Goal: Register for event/course

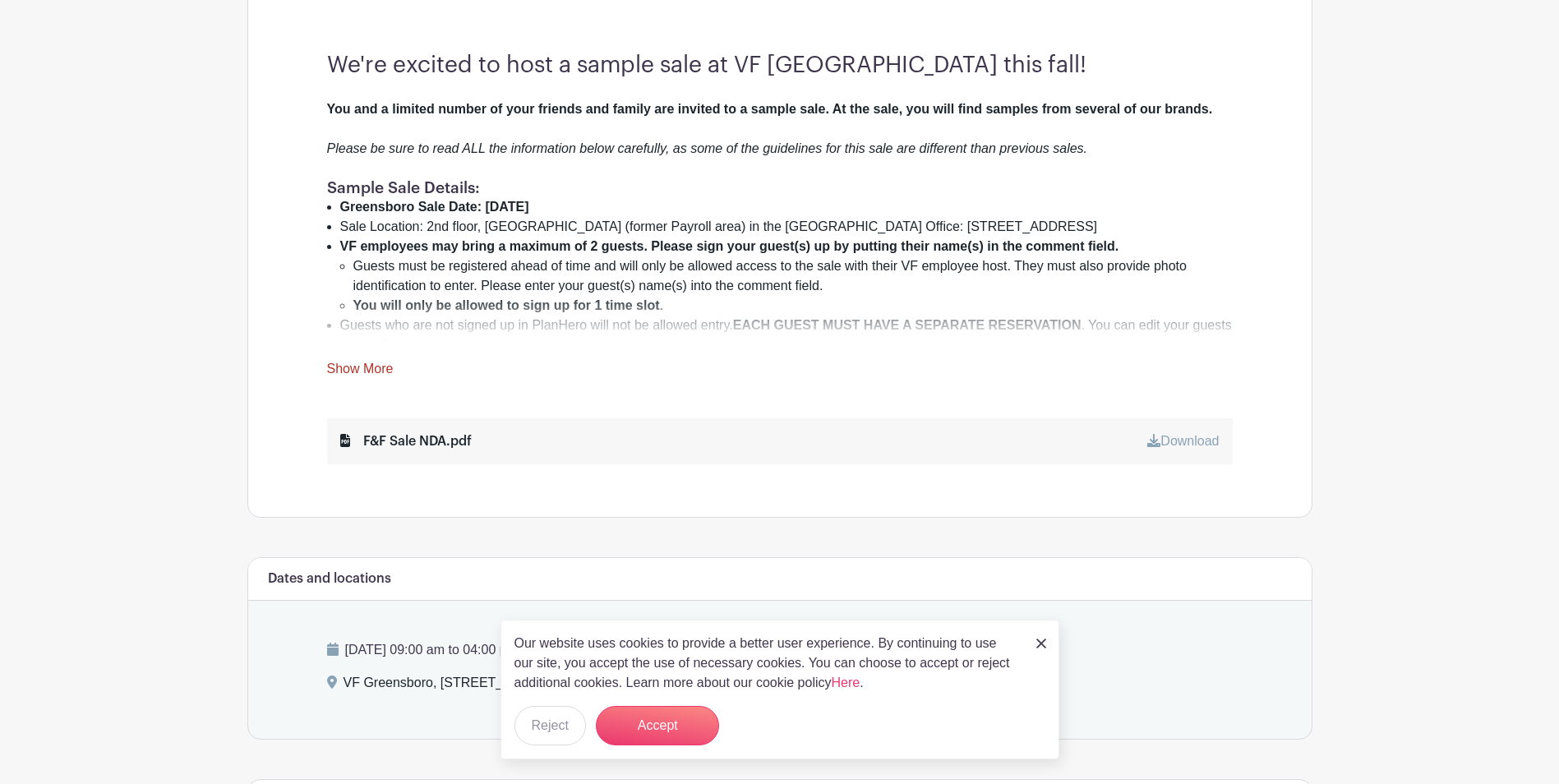
scroll to position [575, 0]
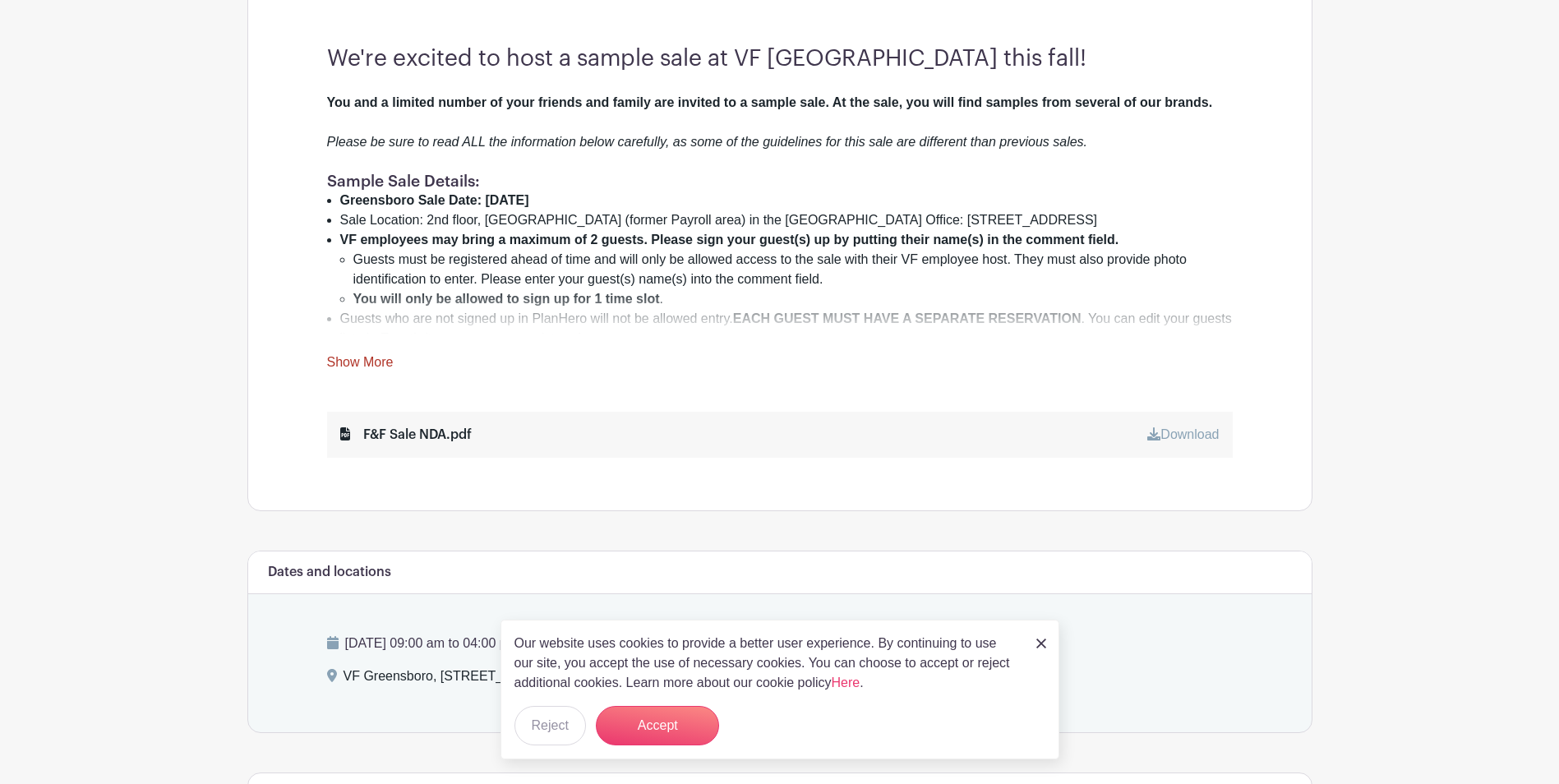
click at [382, 366] on link "Show More" at bounding box center [360, 365] width 67 height 21
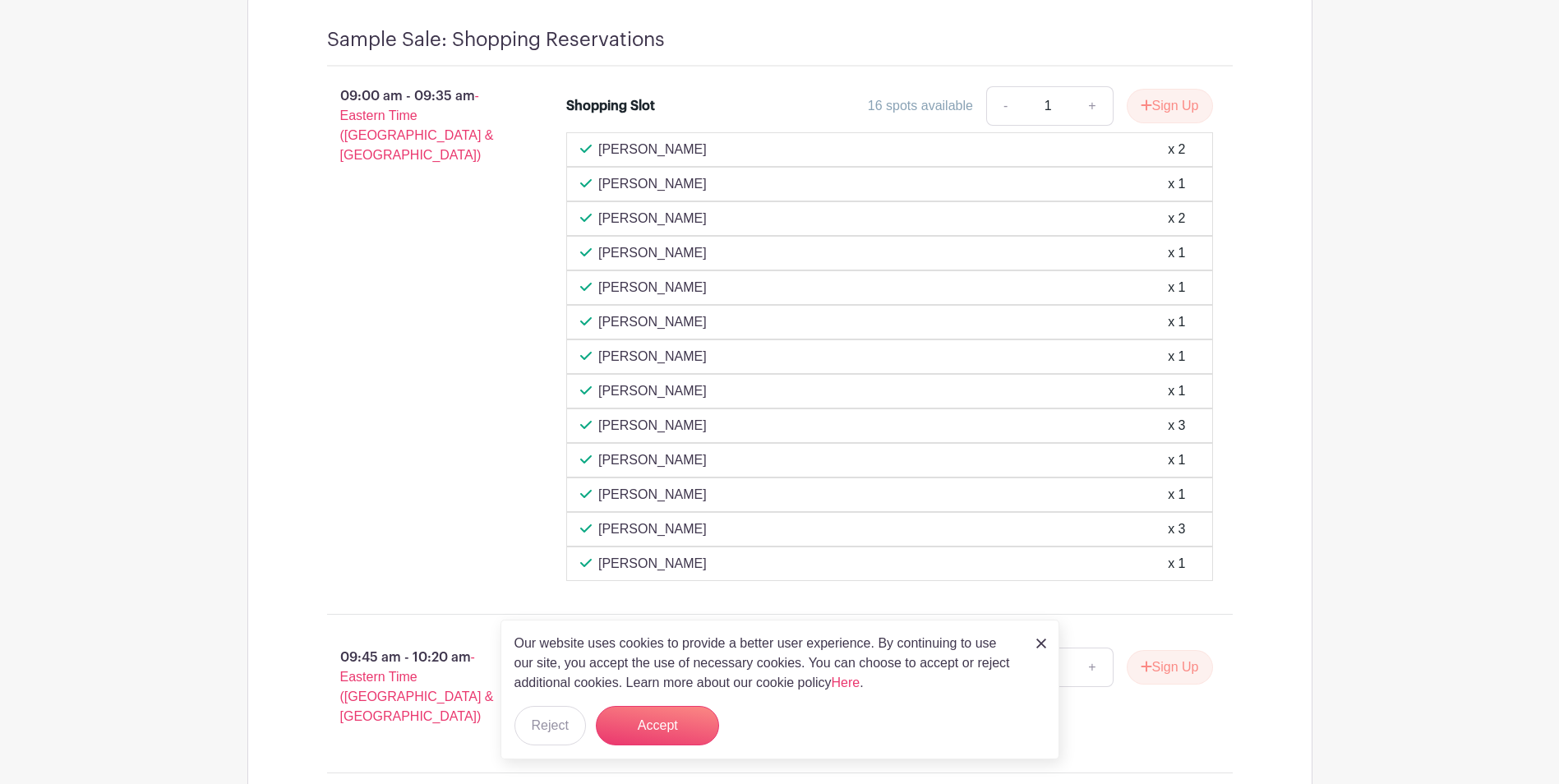
scroll to position [2136, 0]
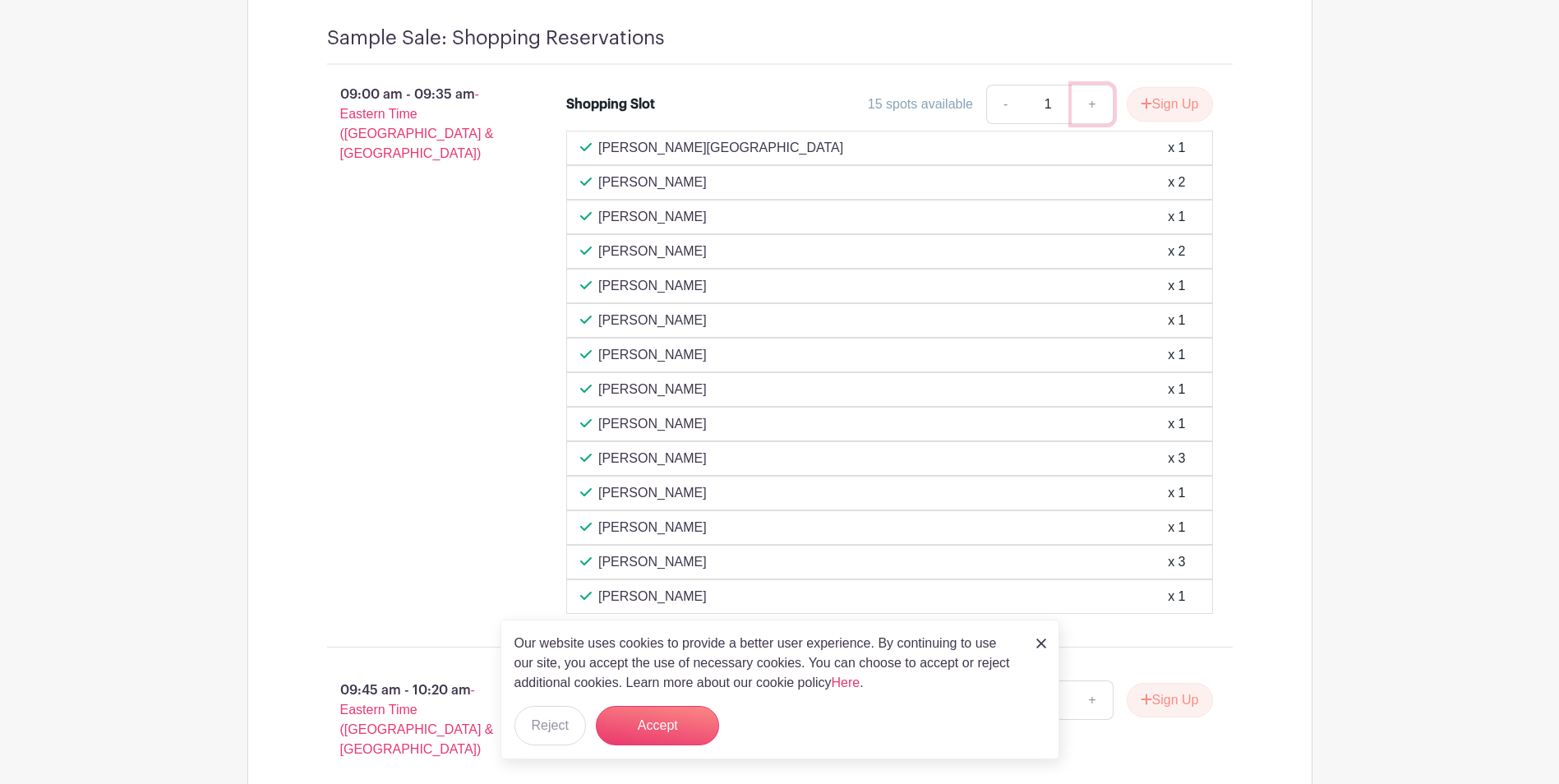
click at [1098, 85] on link "+" at bounding box center [1091, 104] width 41 height 39
type input "3"
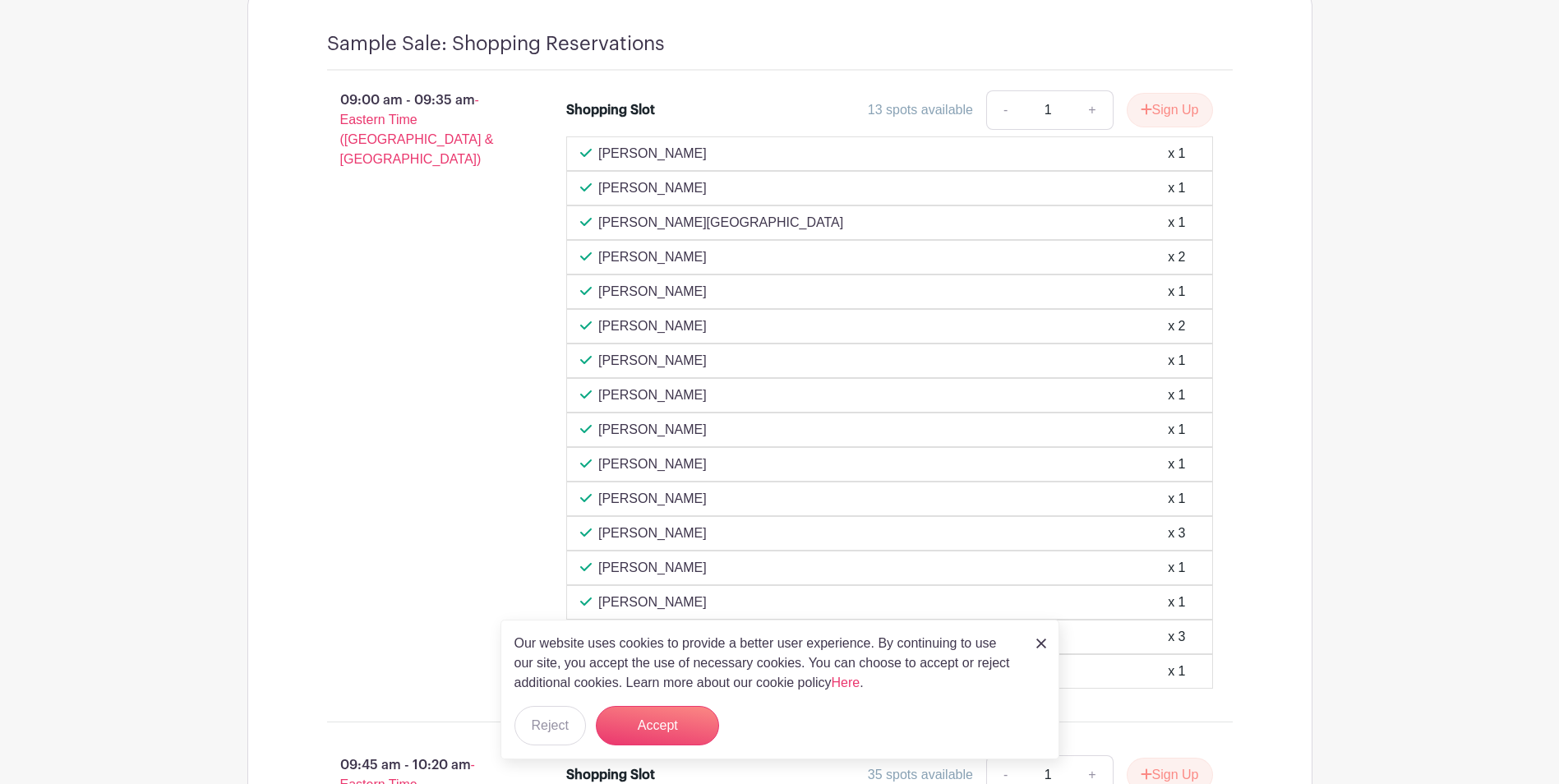
scroll to position [1890, 0]
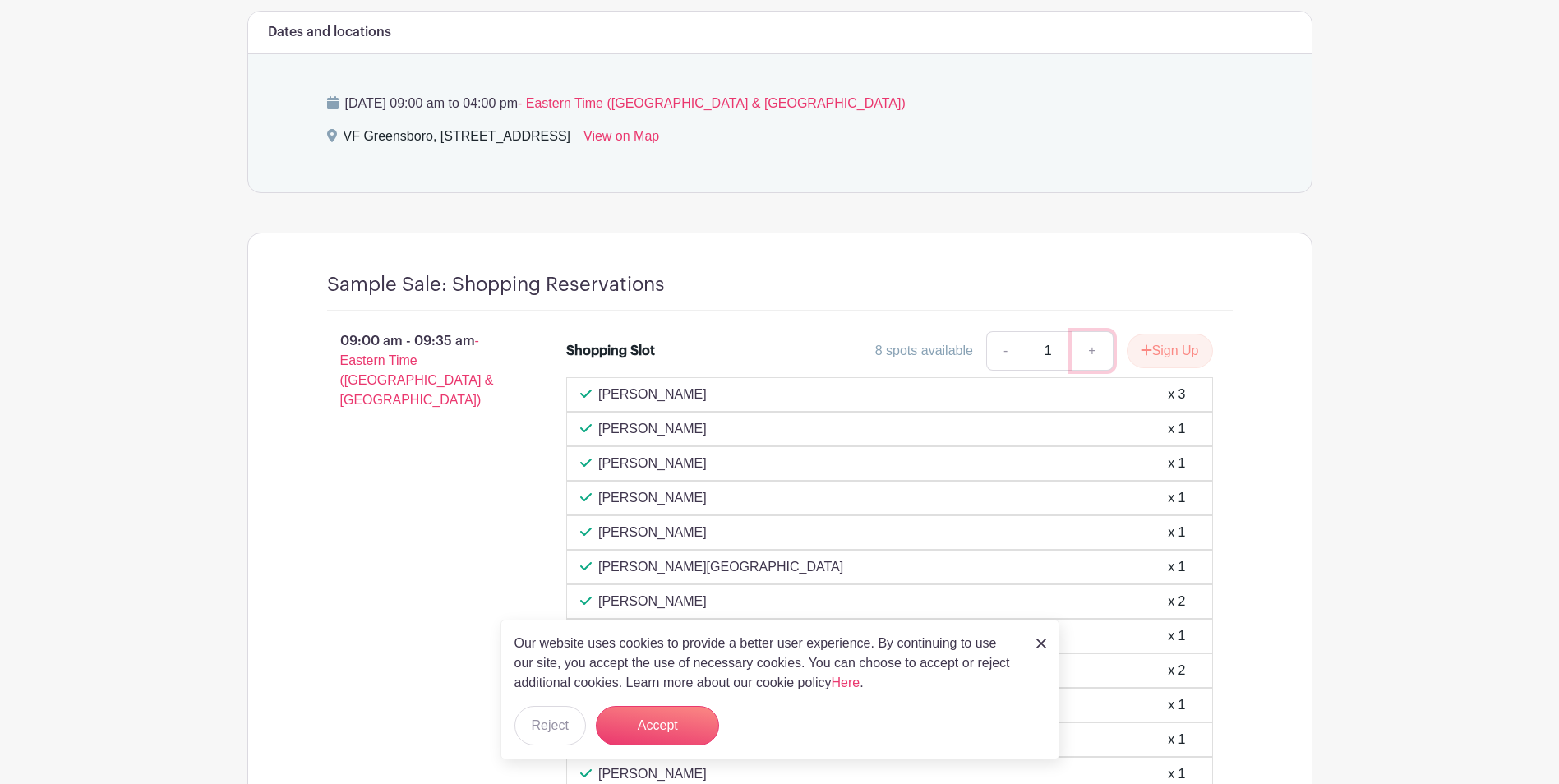
click at [1102, 334] on link "+" at bounding box center [1091, 350] width 41 height 39
click at [1101, 334] on link "+" at bounding box center [1091, 350] width 41 height 39
type input "3"
click at [1134, 334] on button "Sign Up" at bounding box center [1170, 351] width 87 height 35
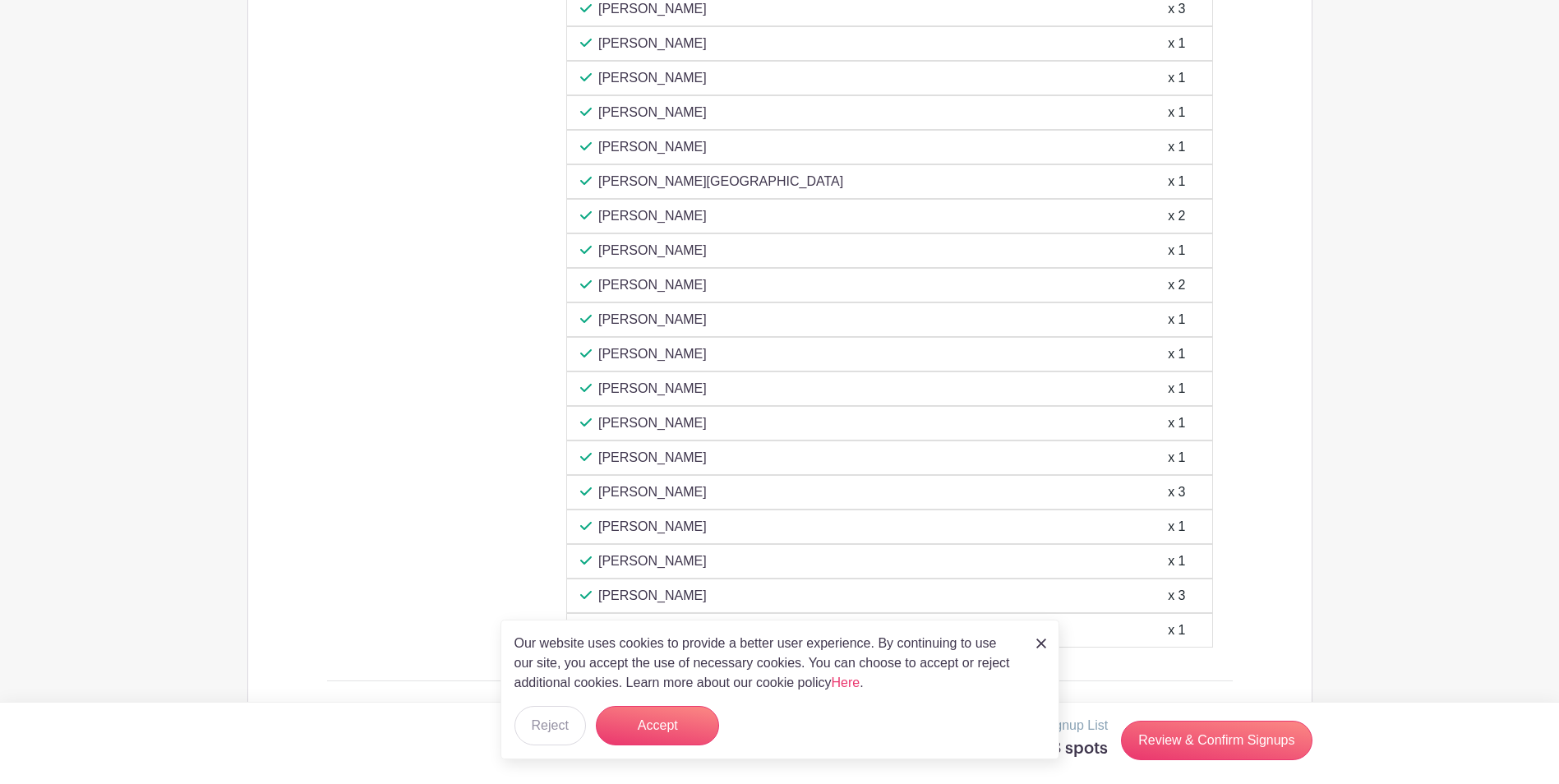
scroll to position [2383, 0]
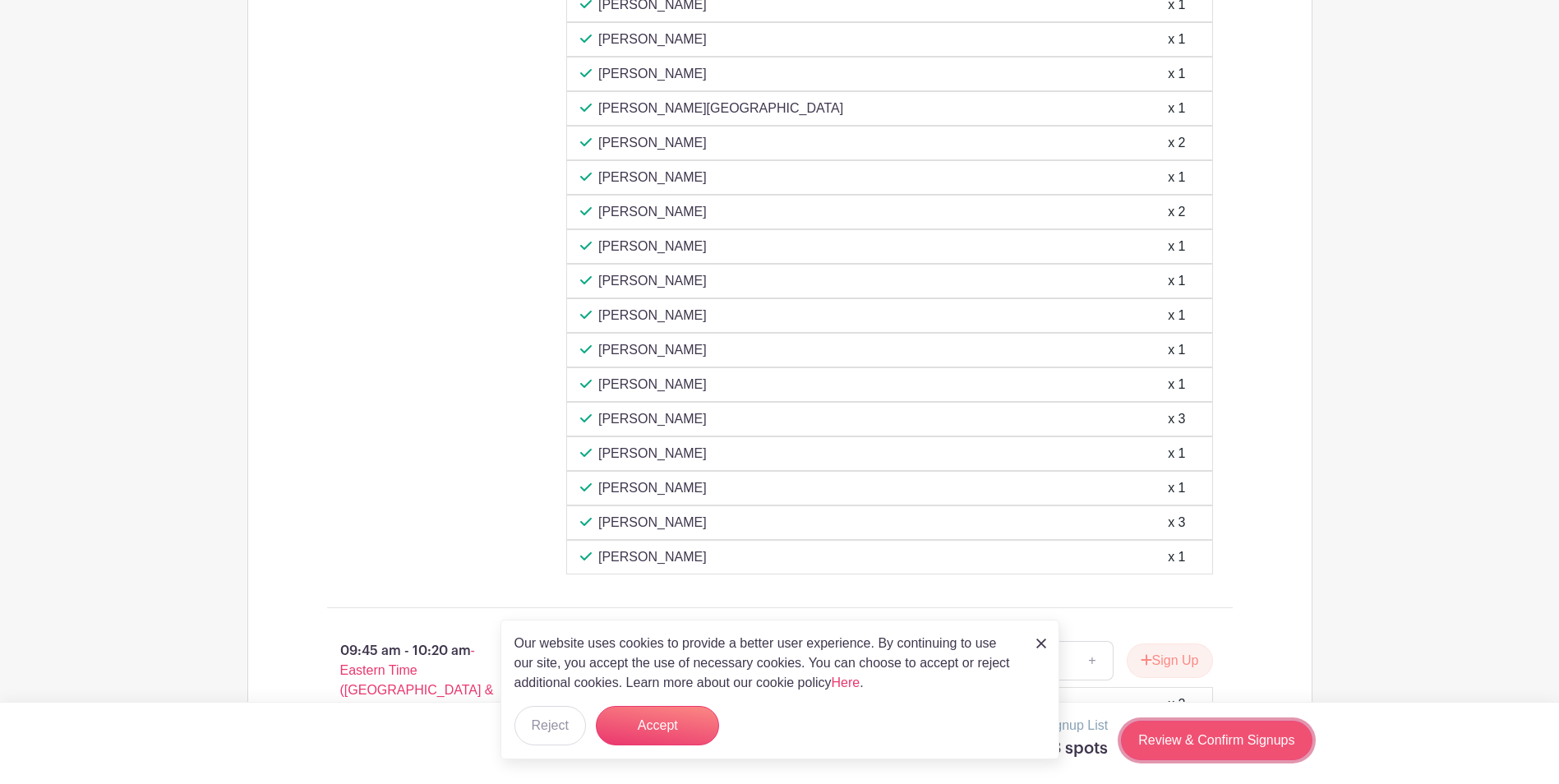
click at [1222, 734] on link "Review & Confirm Signups" at bounding box center [1215, 739] width 191 height 39
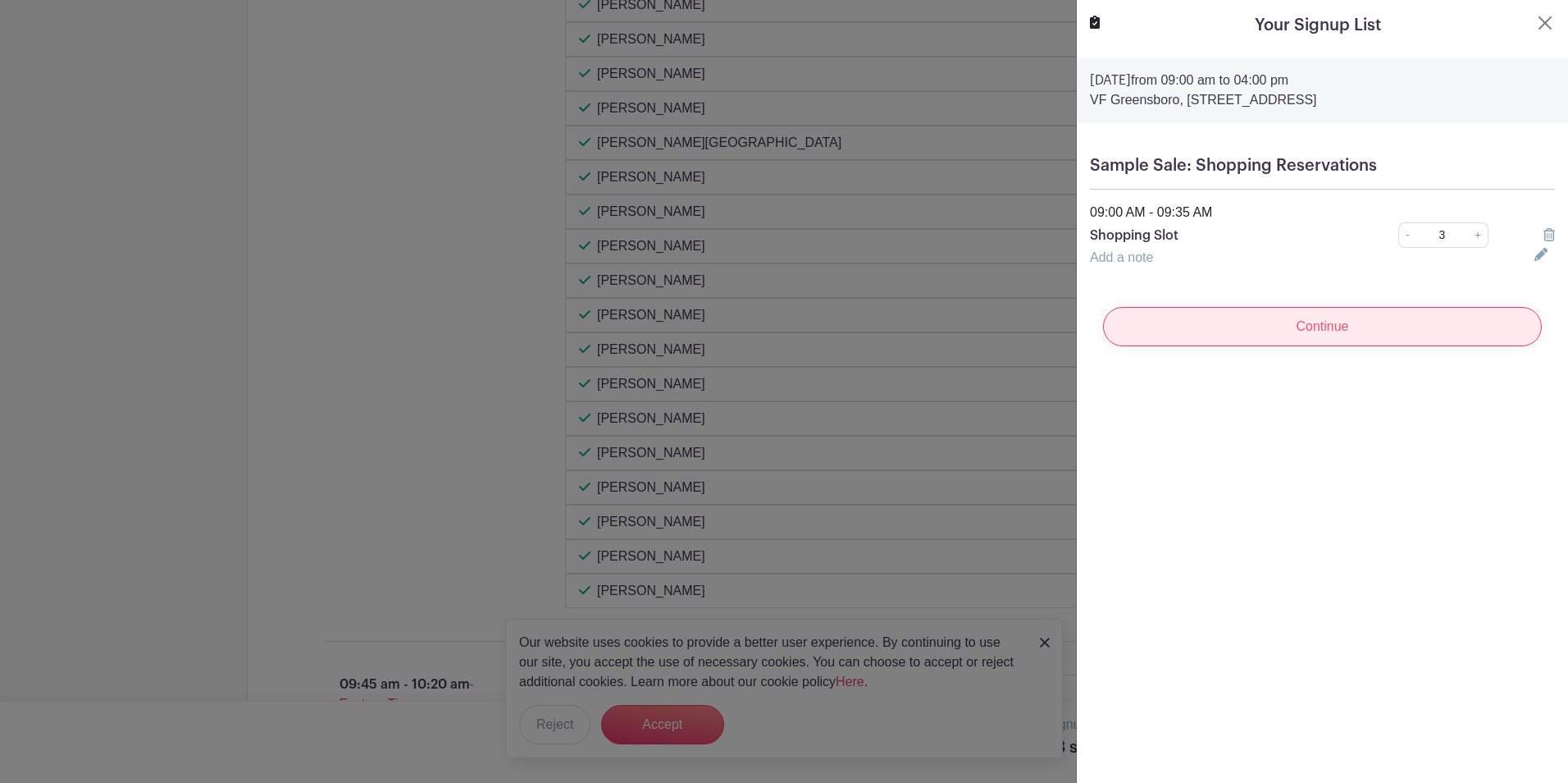
click at [1318, 325] on input "Continue" at bounding box center [1322, 326] width 439 height 39
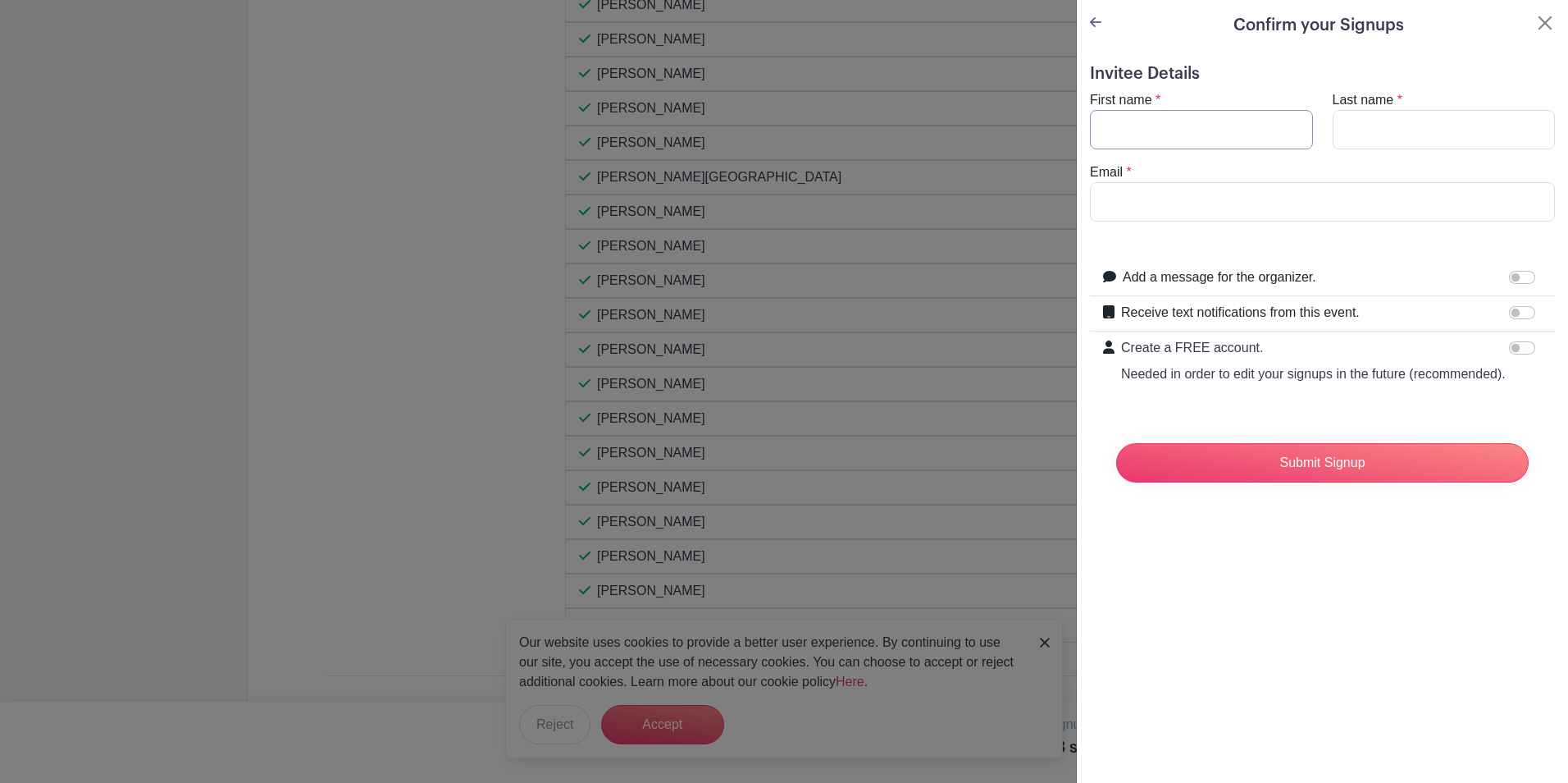
click at [1211, 137] on input "First name" at bounding box center [1201, 129] width 223 height 39
type input "[PERSON_NAME]"
click at [1217, 210] on input "Email" at bounding box center [1322, 201] width 465 height 39
type input "[EMAIL_ADDRESS][DOMAIN_NAME]"
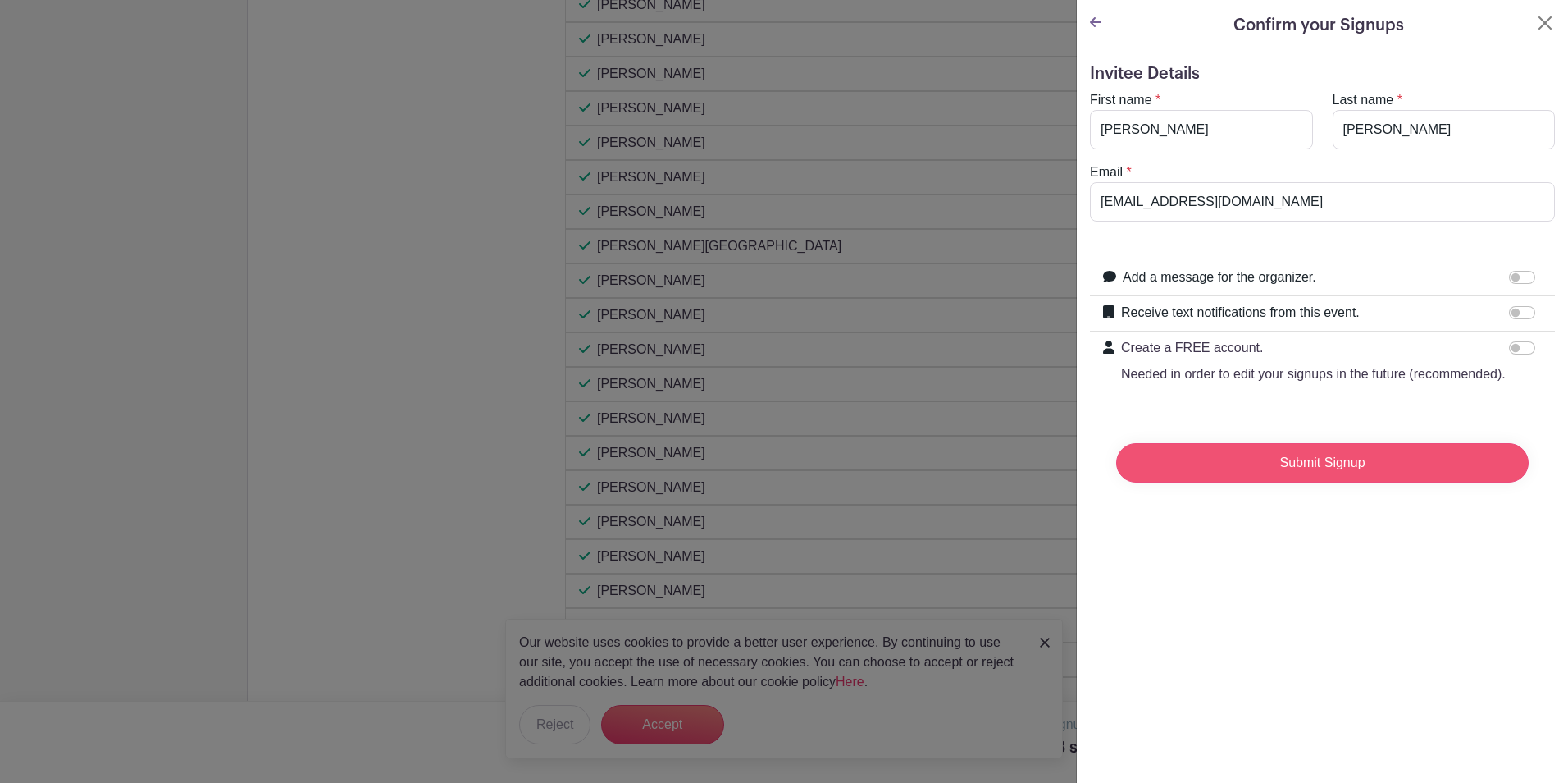
click at [1356, 483] on input "Submit Signup" at bounding box center [1322, 463] width 412 height 39
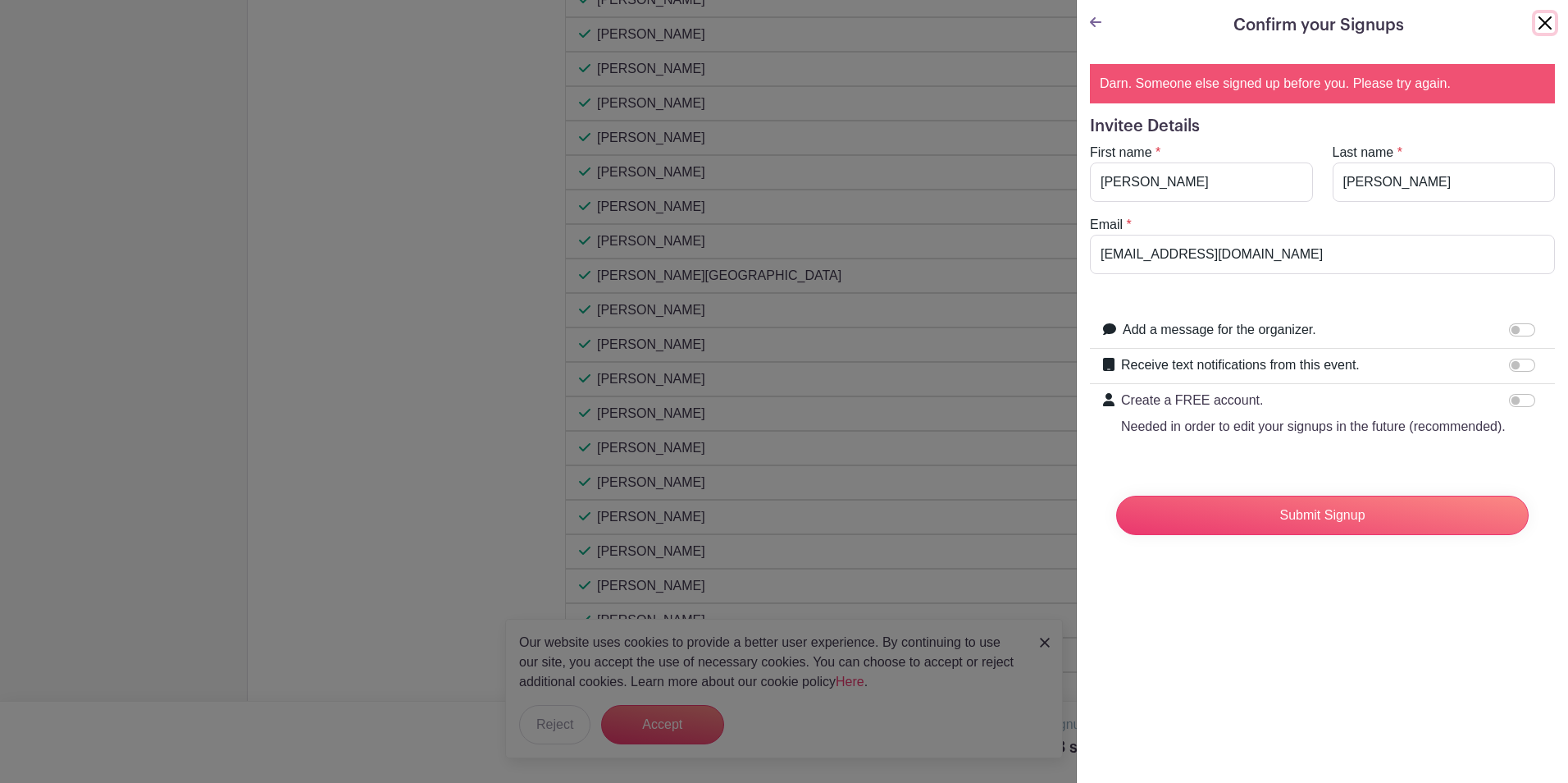
click at [1535, 23] on button "Close" at bounding box center [1545, 23] width 20 height 20
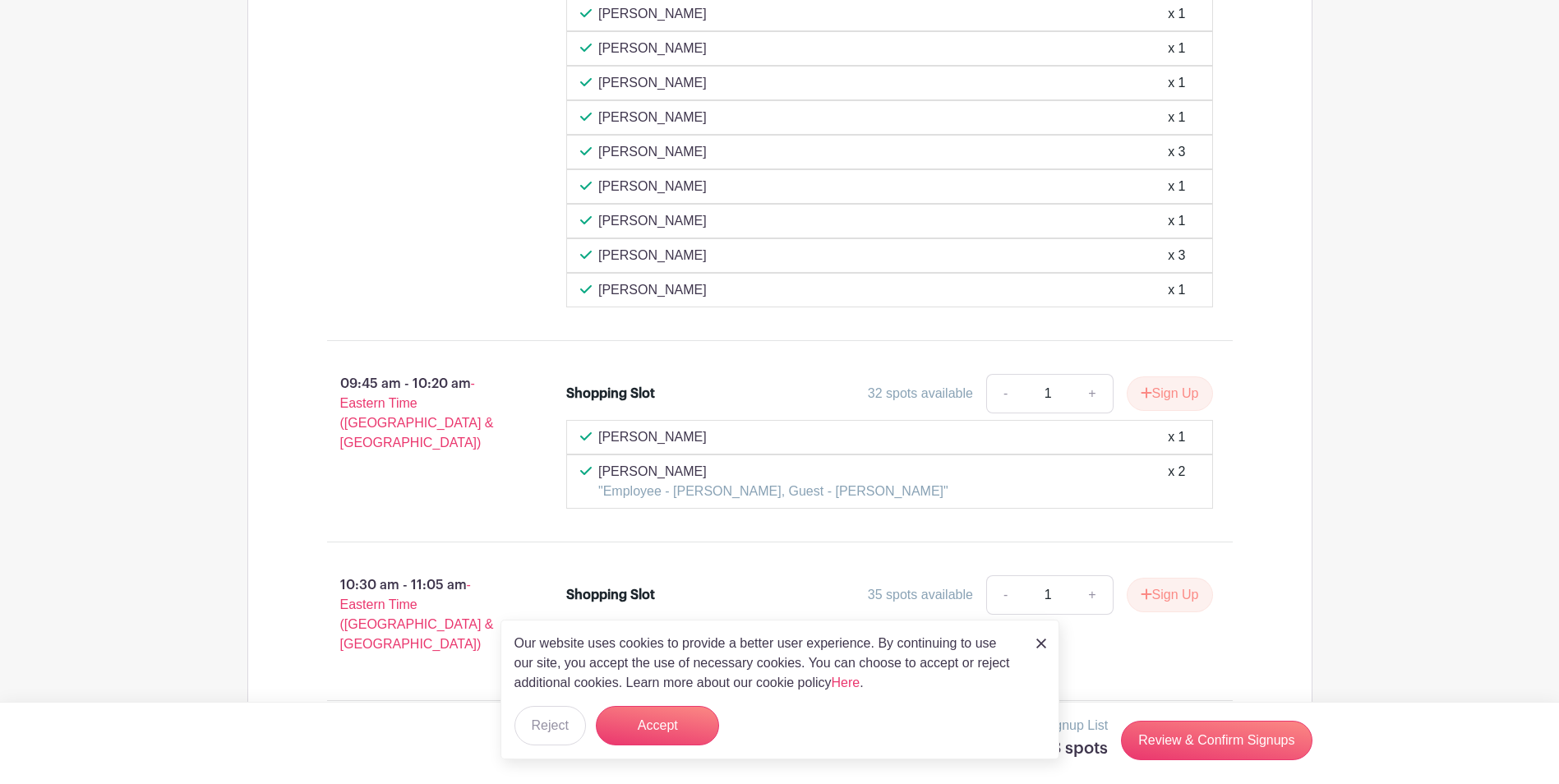
scroll to position [2957, 0]
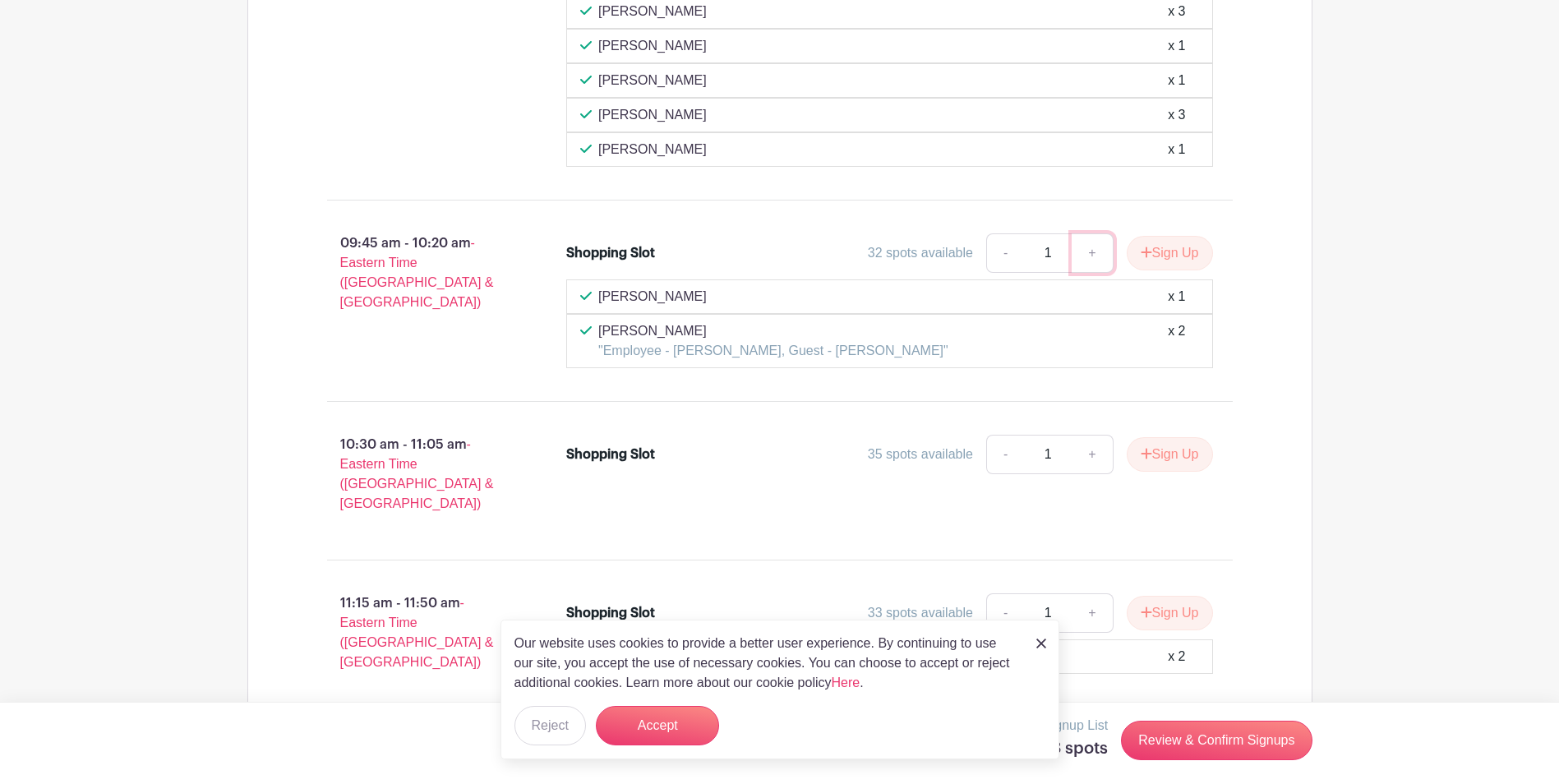
click at [1089, 242] on link "+" at bounding box center [1091, 253] width 41 height 39
click at [1091, 241] on link "+" at bounding box center [1091, 253] width 41 height 39
type input "3"
click at [1168, 237] on button "Sign Up" at bounding box center [1170, 253] width 87 height 35
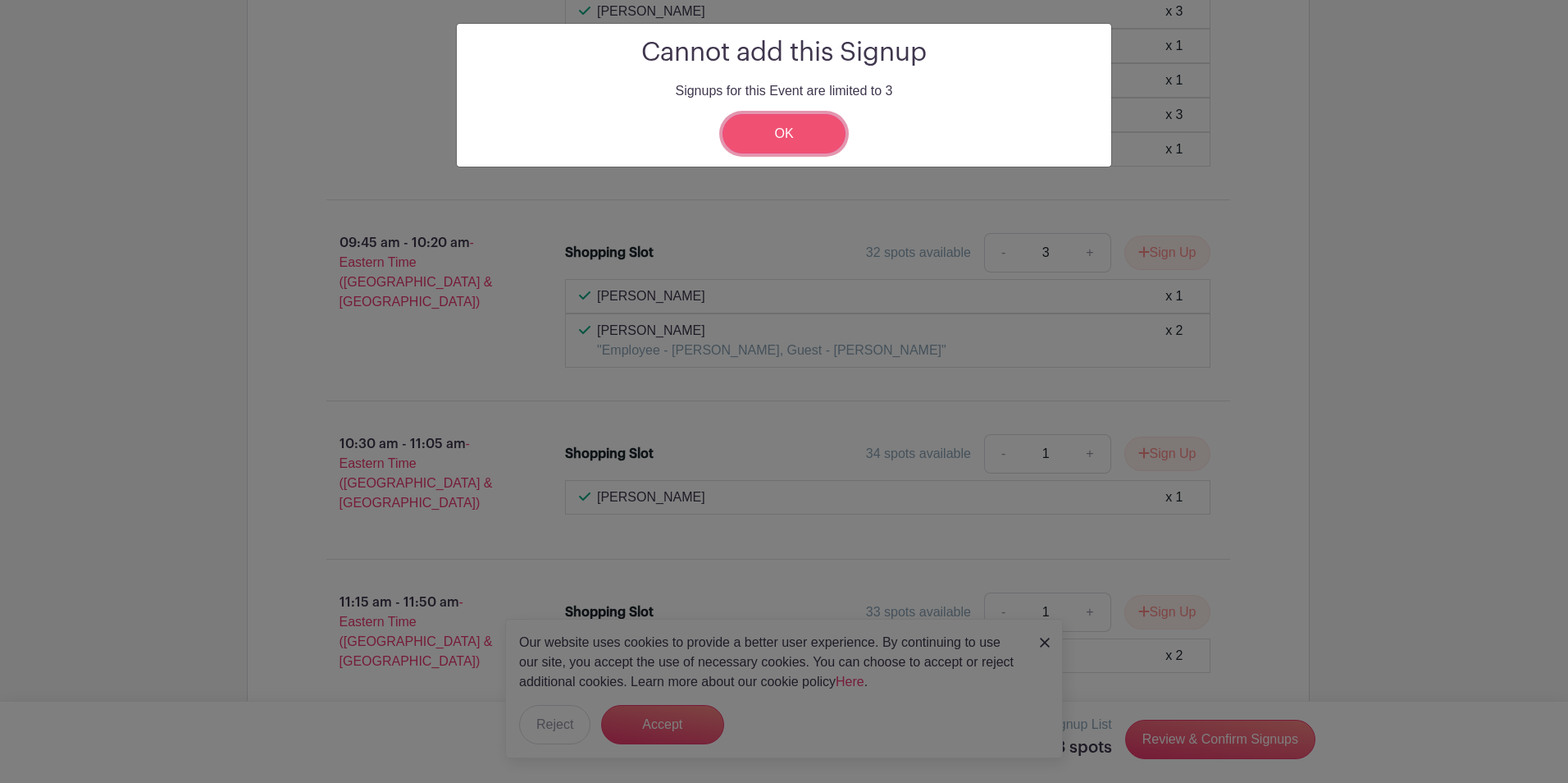
click at [814, 141] on link "OK" at bounding box center [784, 133] width 123 height 39
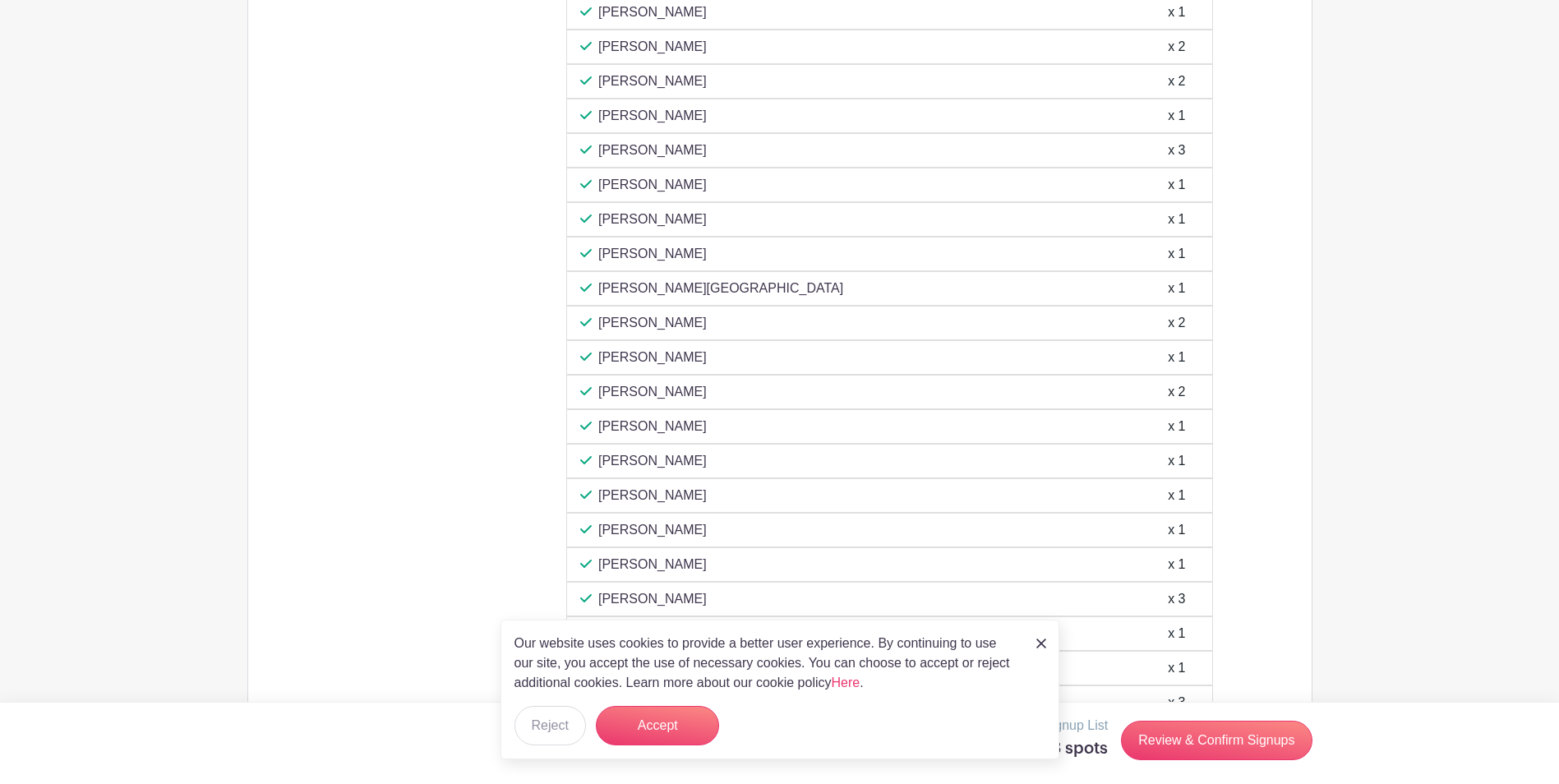
scroll to position [2793, 0]
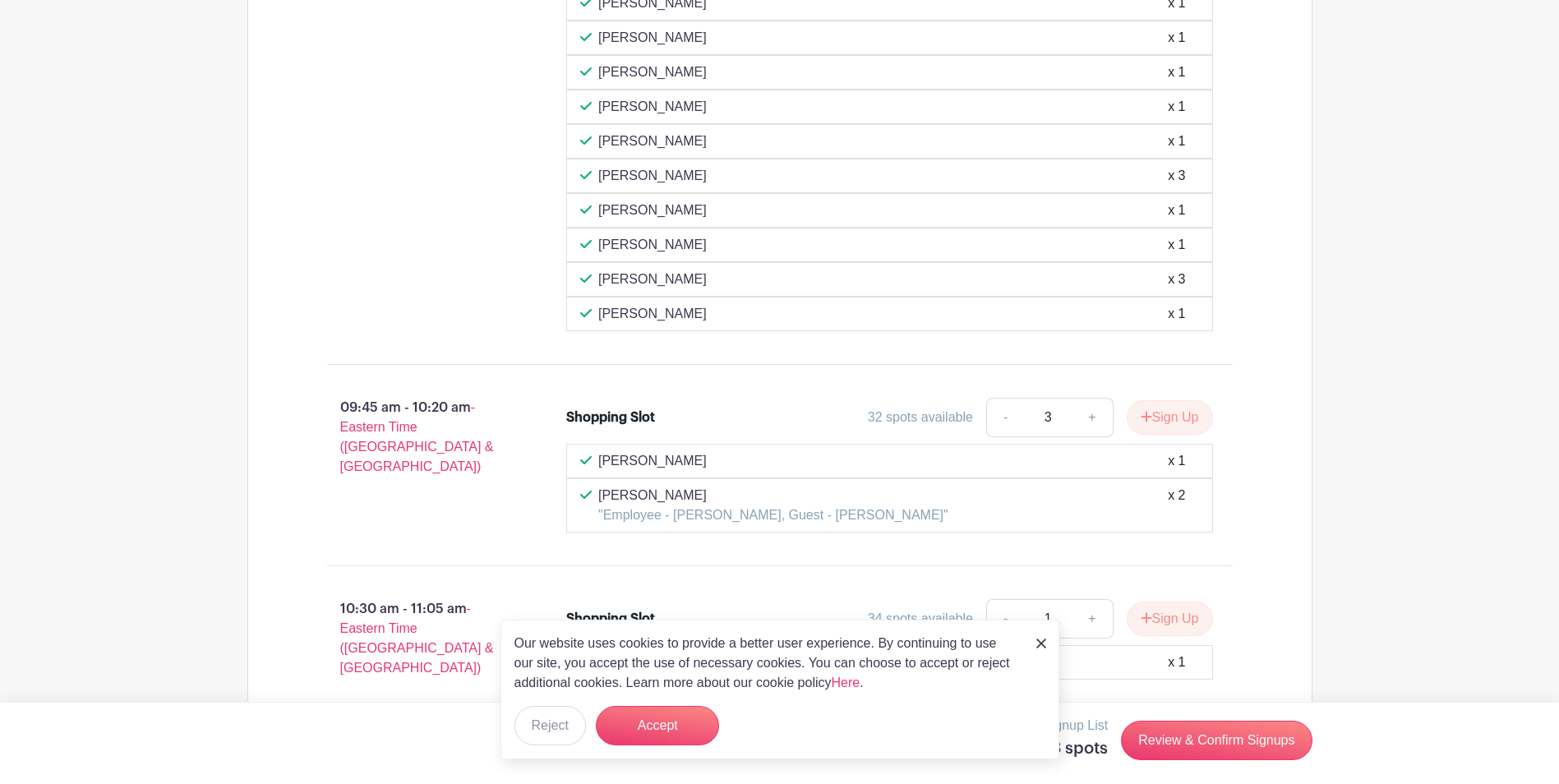
click at [1038, 645] on img at bounding box center [1040, 643] width 10 height 10
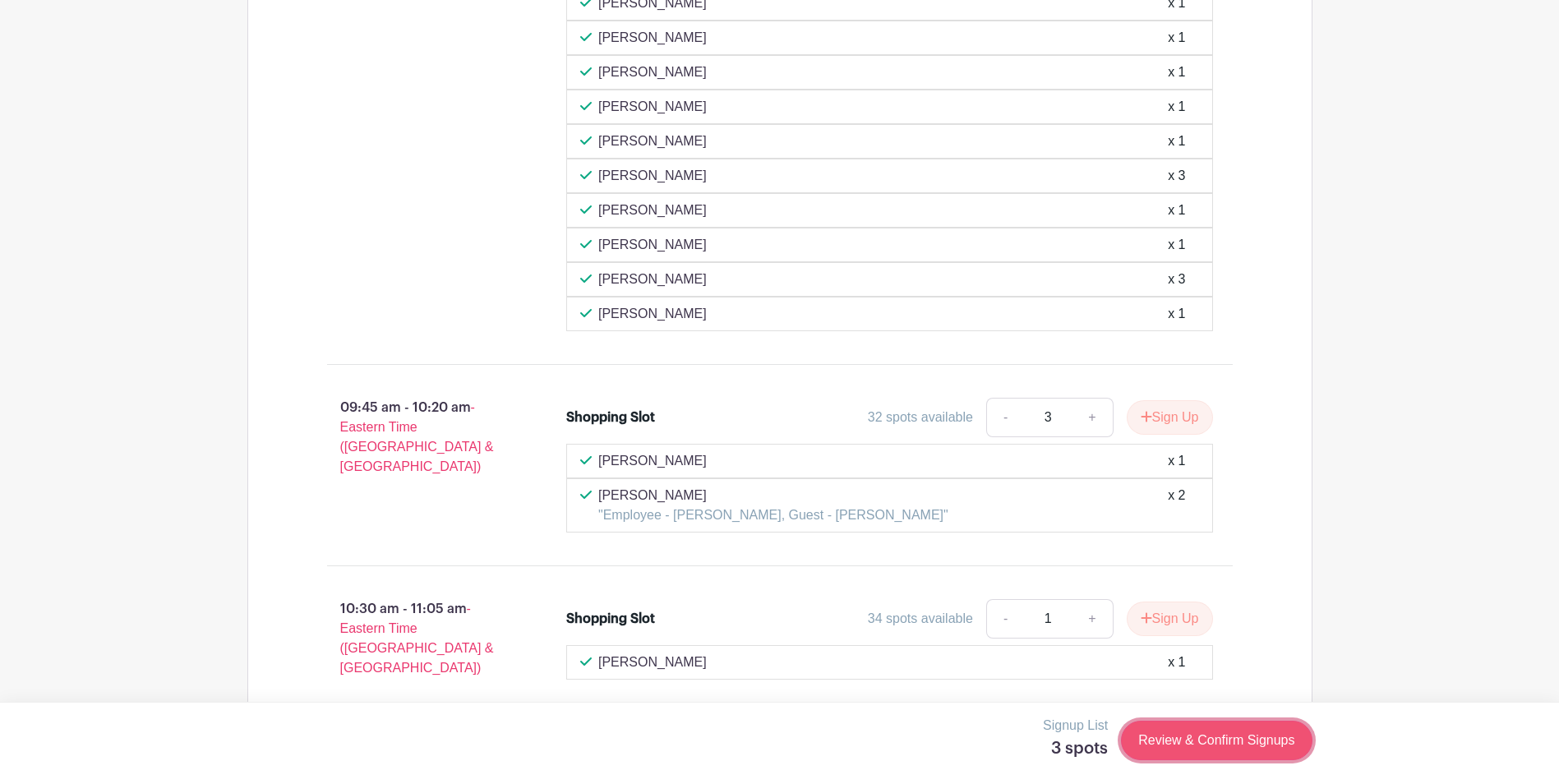
click at [1177, 744] on link "Review & Confirm Signups" at bounding box center [1215, 739] width 191 height 39
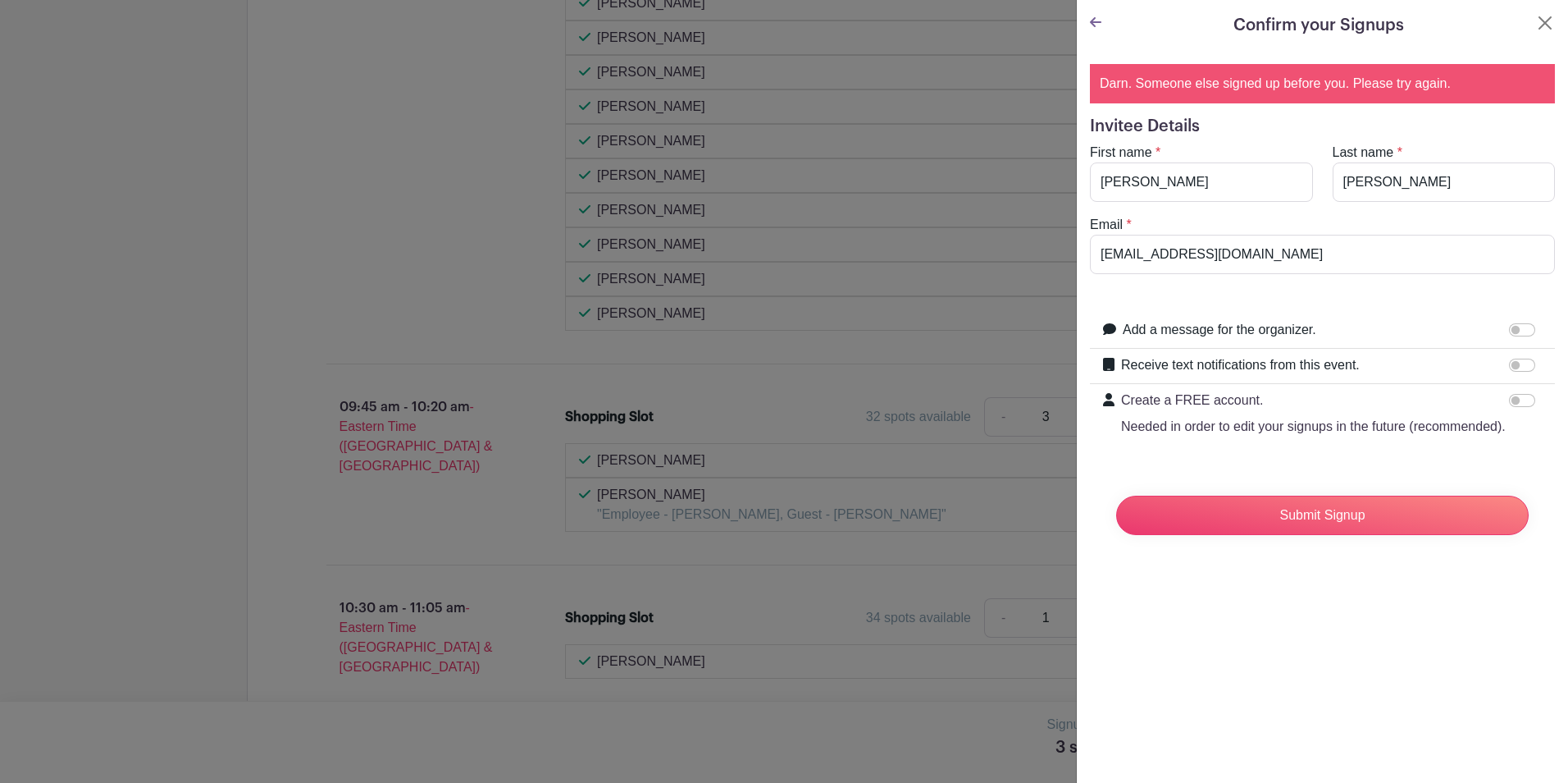
click at [1098, 23] on icon at bounding box center [1096, 22] width 12 height 10
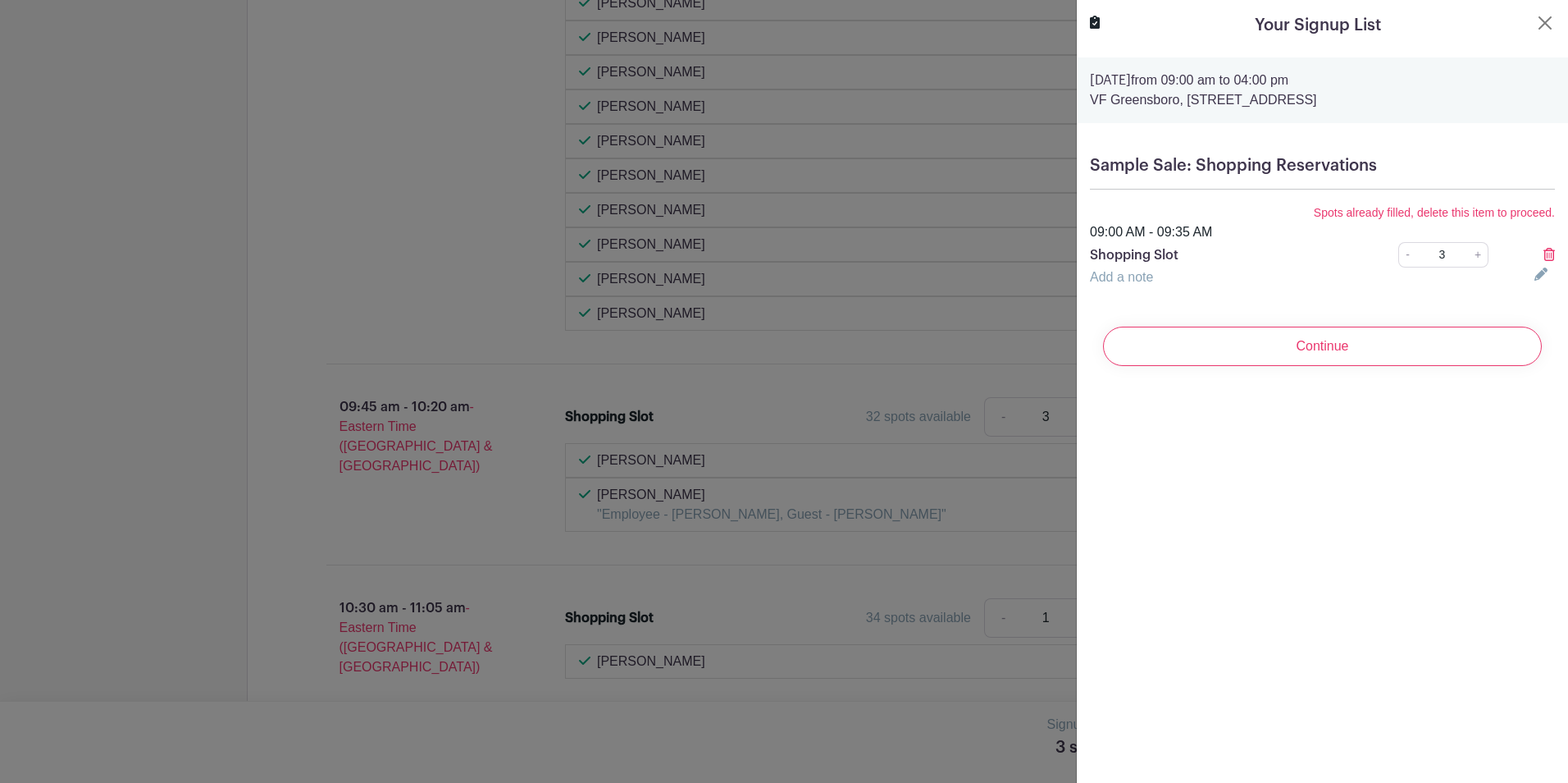
click at [1543, 253] on icon at bounding box center [1549, 254] width 12 height 13
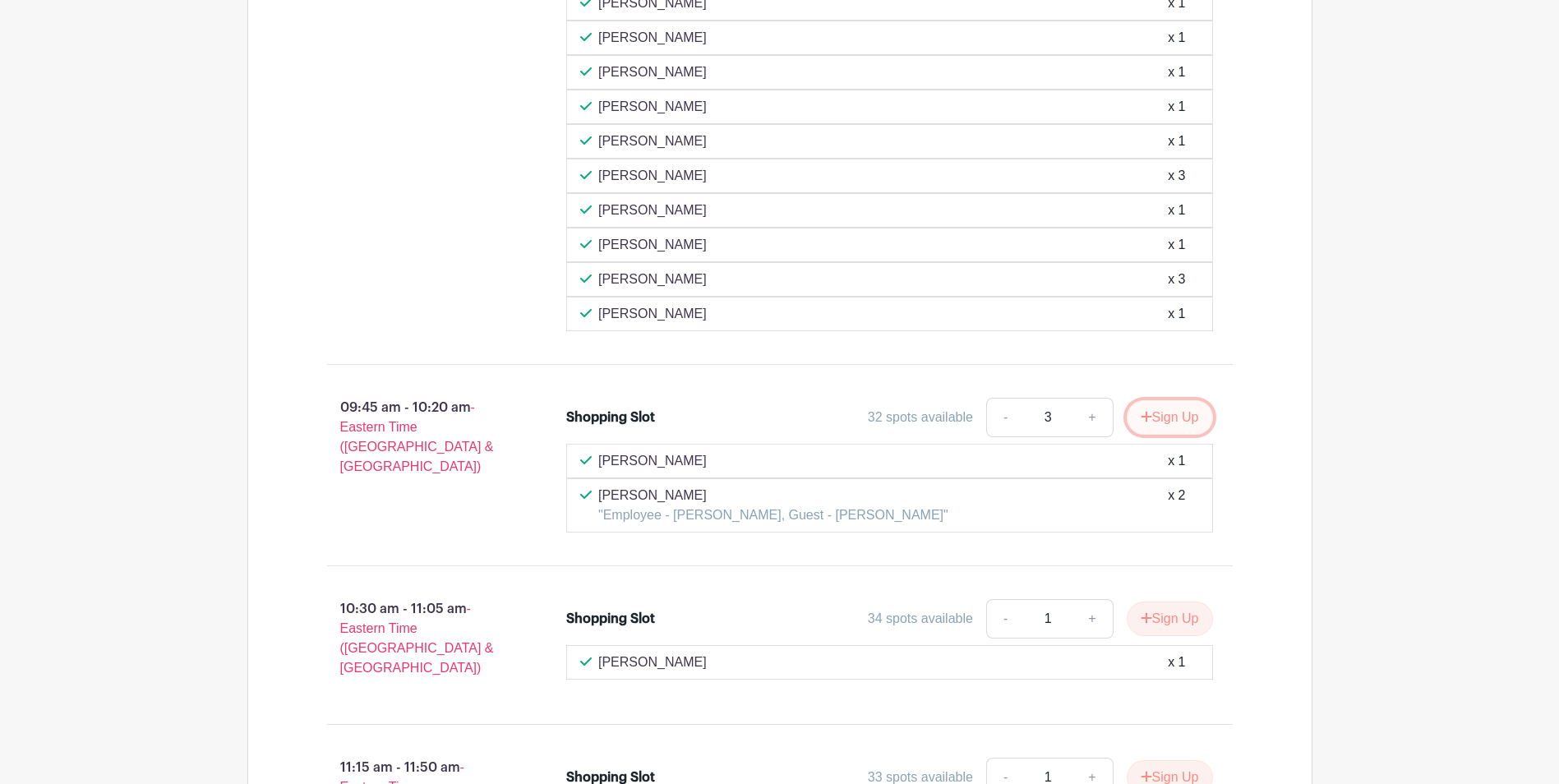
click at [1161, 407] on button "Sign Up" at bounding box center [1170, 418] width 87 height 35
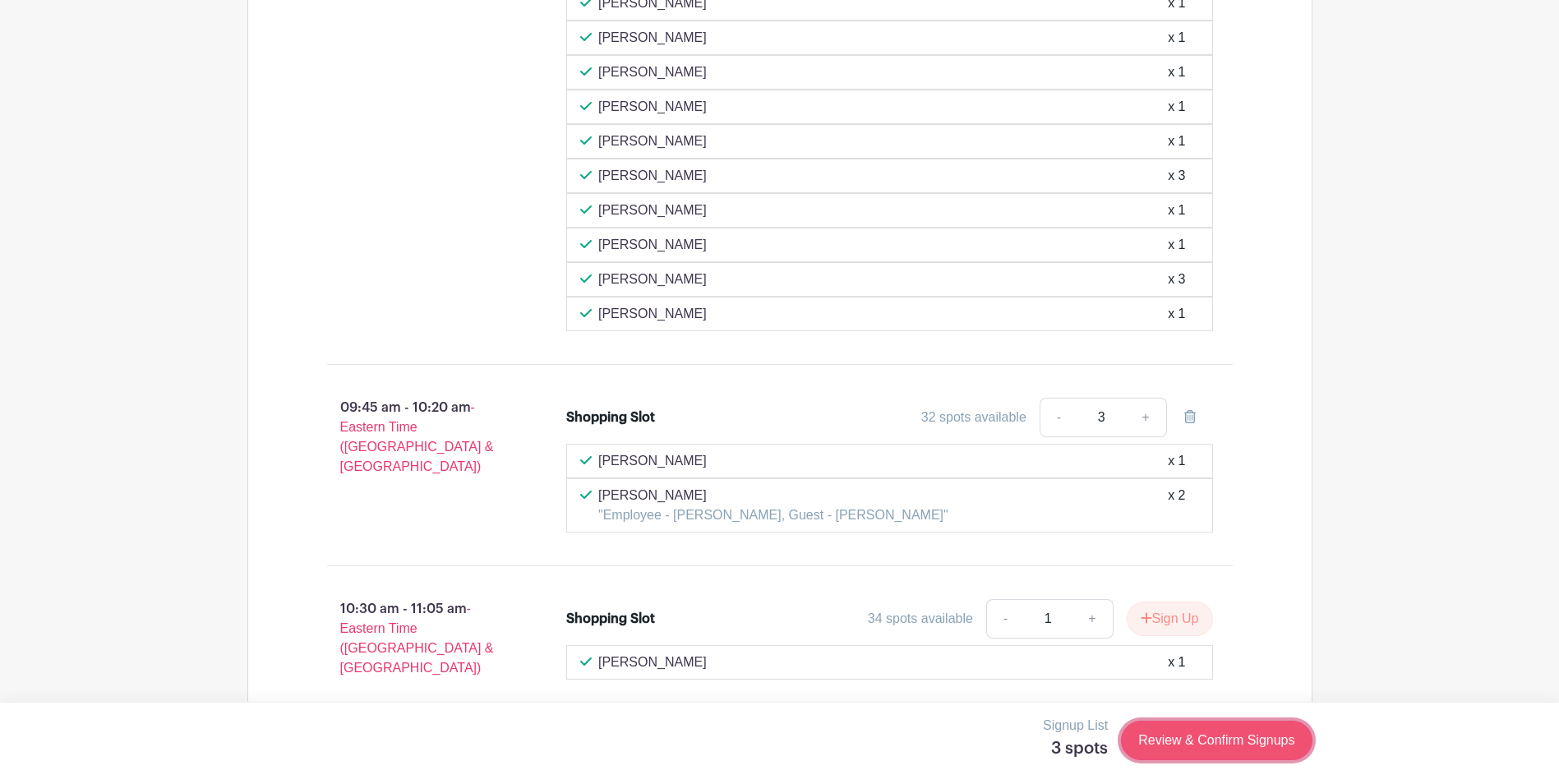
click at [1175, 733] on link "Review & Confirm Signups" at bounding box center [1215, 739] width 191 height 39
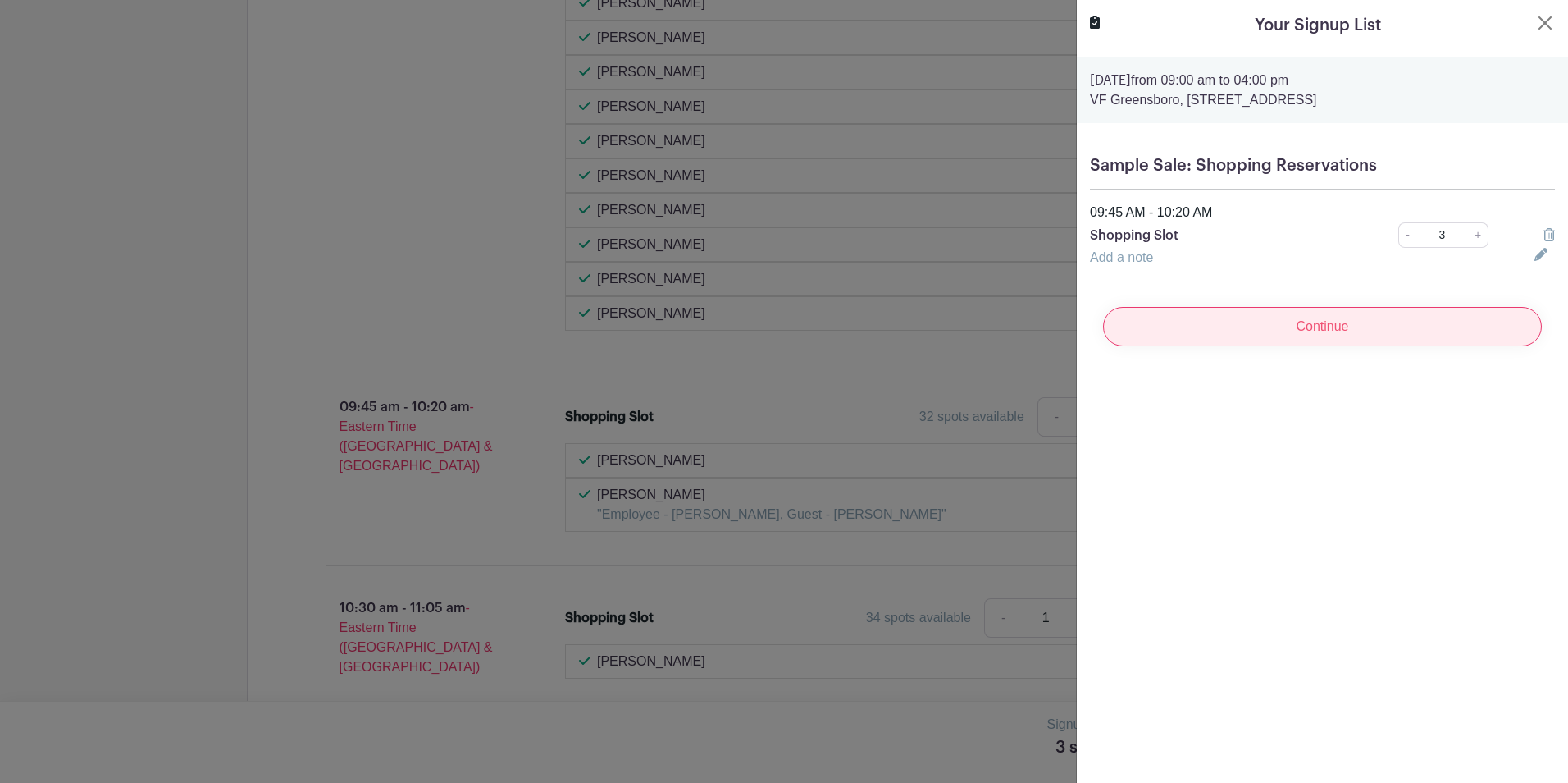
click at [1324, 333] on input "Continue" at bounding box center [1322, 326] width 439 height 39
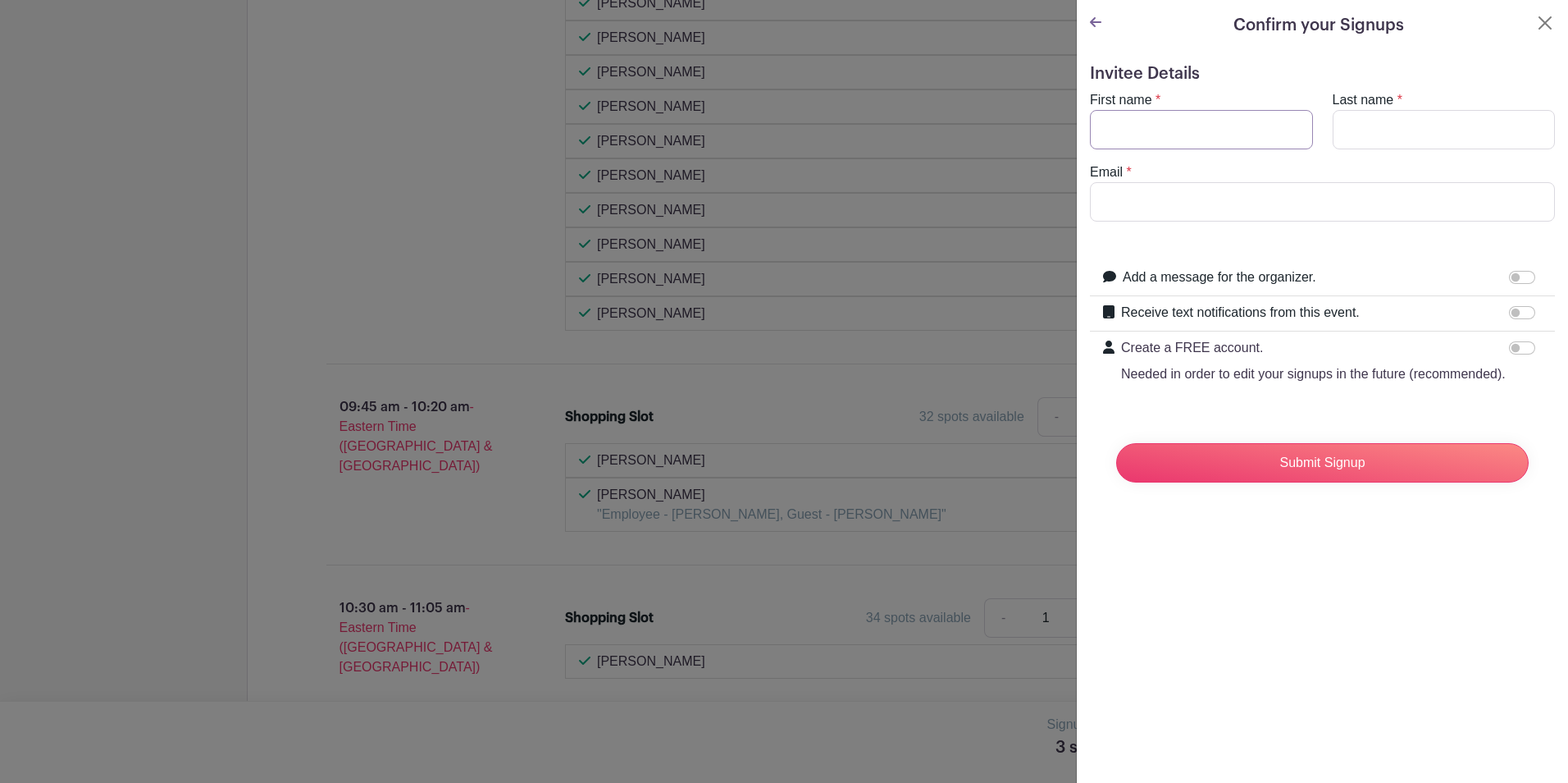
click at [1147, 111] on input "First name" at bounding box center [1201, 129] width 223 height 39
type input "[PERSON_NAME]"
click at [1189, 208] on input "Email" at bounding box center [1322, 201] width 465 height 39
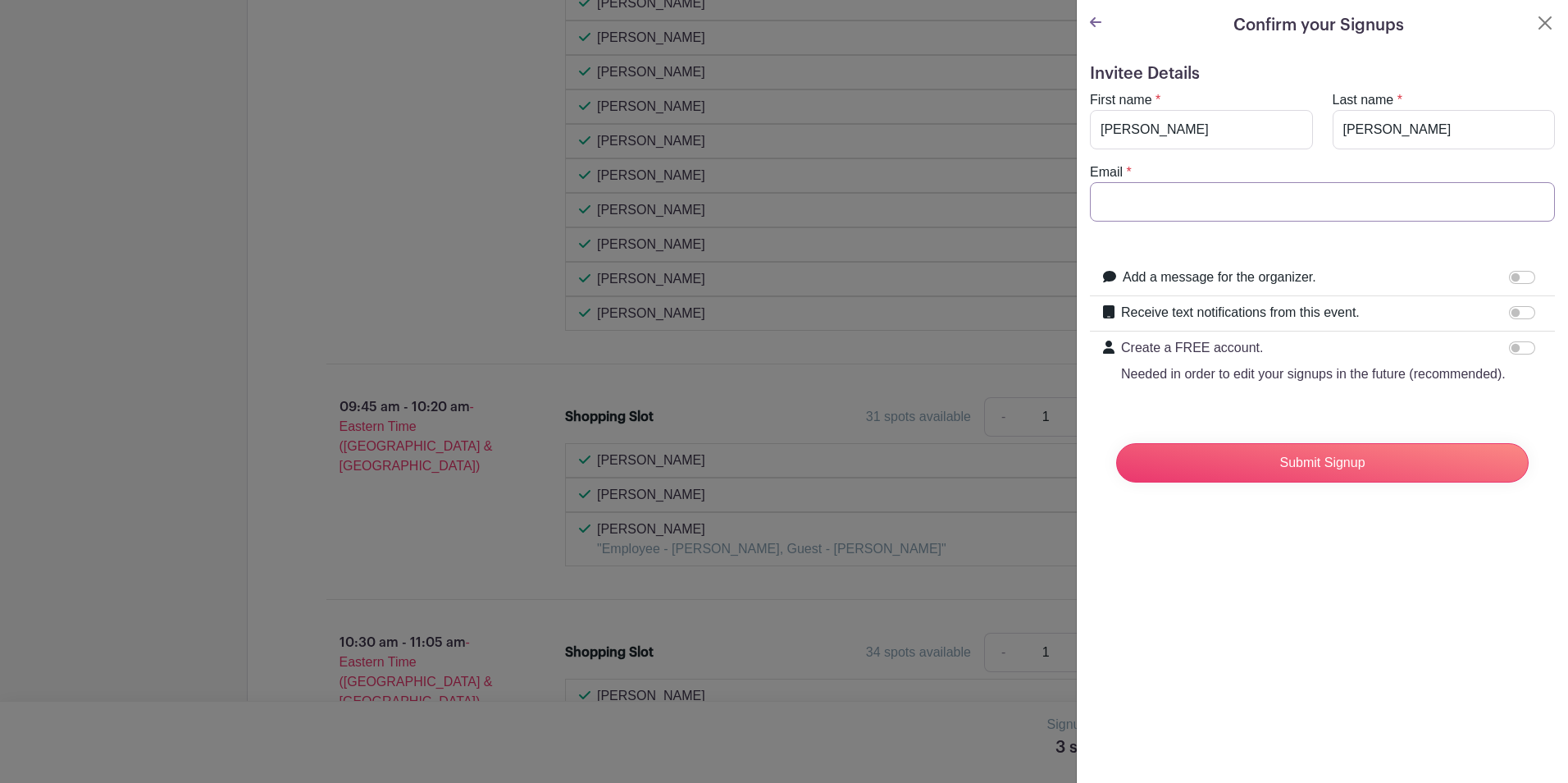
type input "[EMAIL_ADDRESS][DOMAIN_NAME]"
click at [1340, 478] on input "Submit Signup" at bounding box center [1322, 463] width 412 height 39
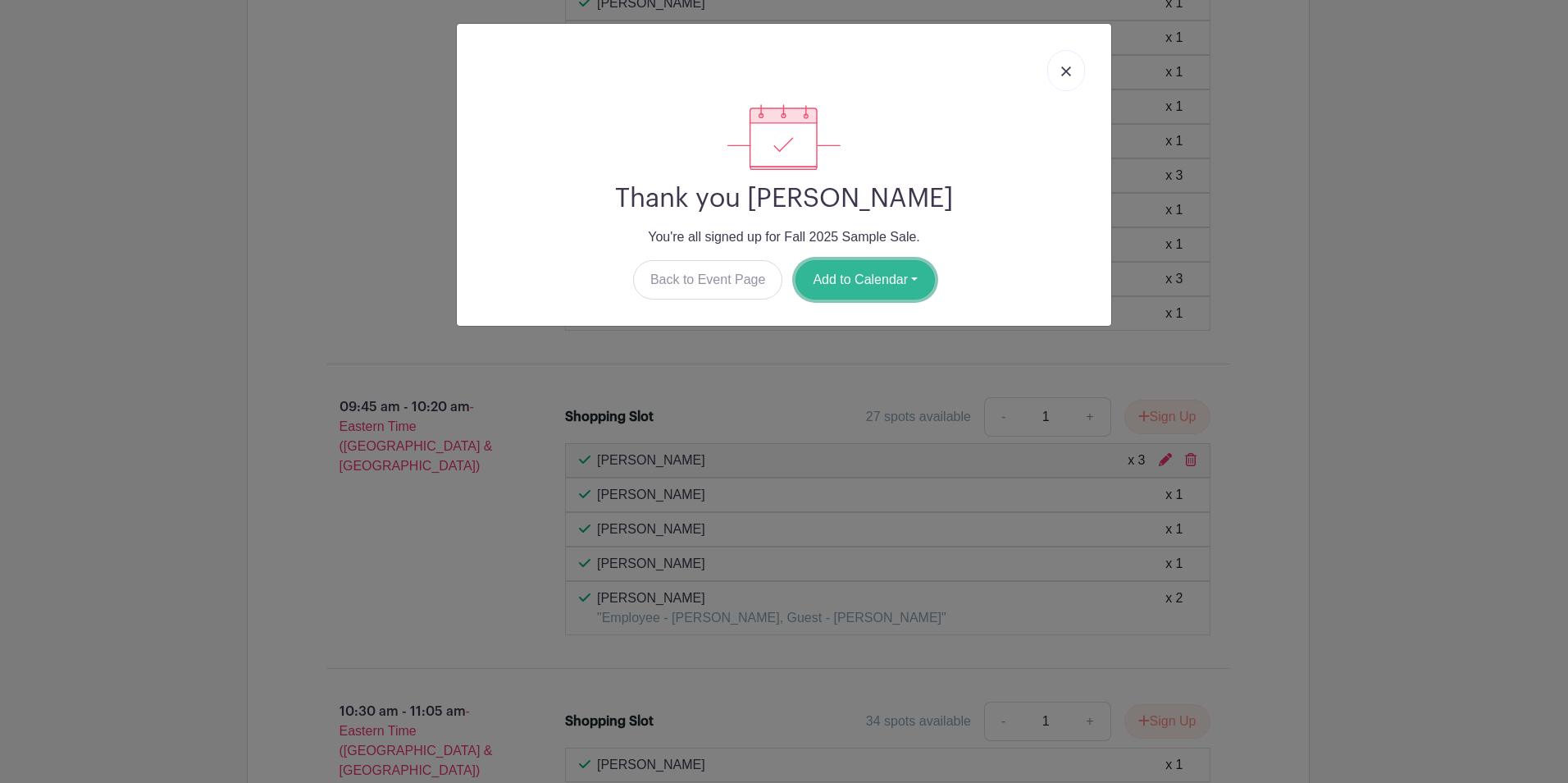
click at [906, 280] on button "Add to Calendar" at bounding box center [865, 280] width 139 height 39
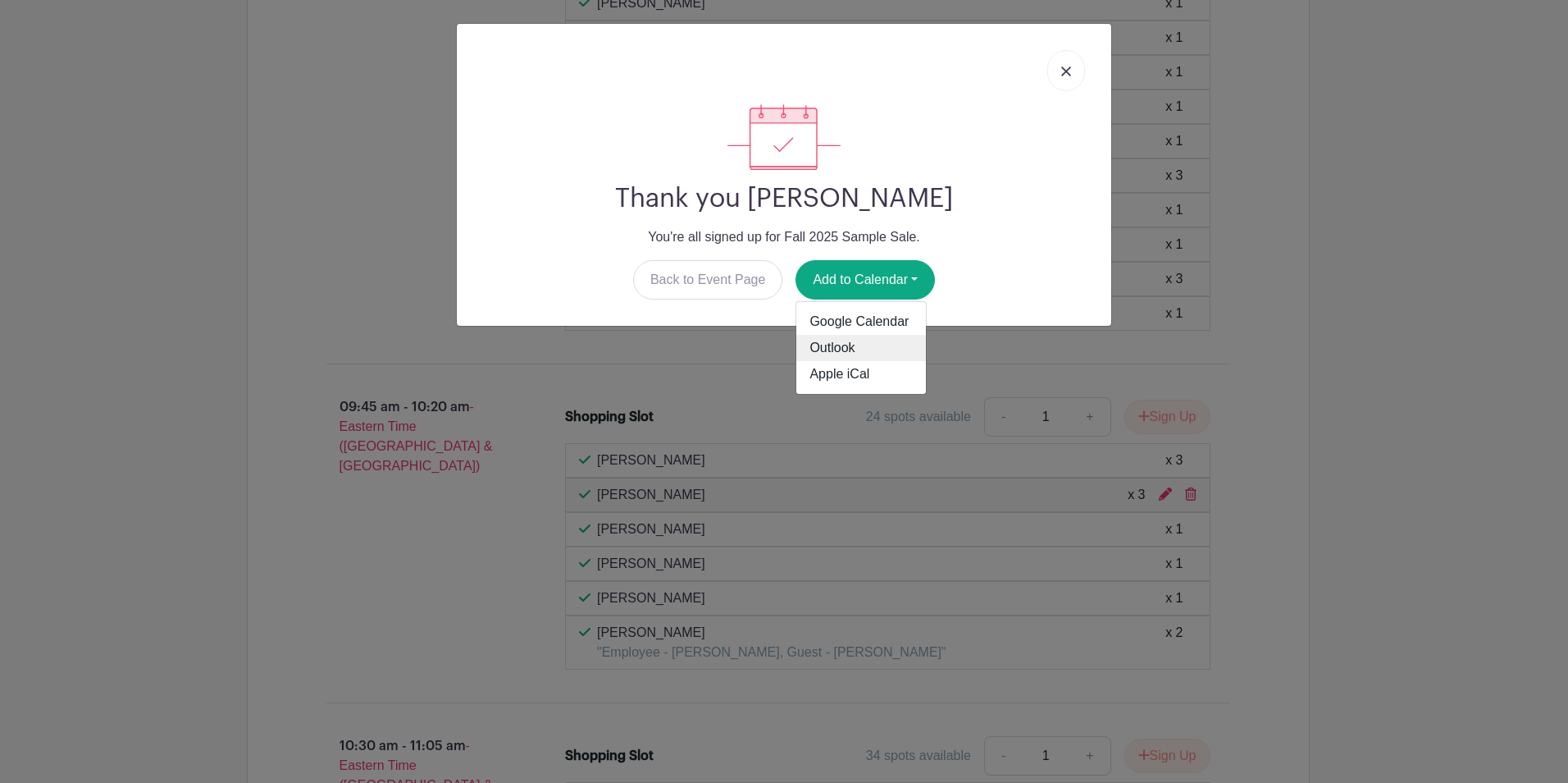
click at [885, 340] on link "Outlook" at bounding box center [861, 348] width 129 height 26
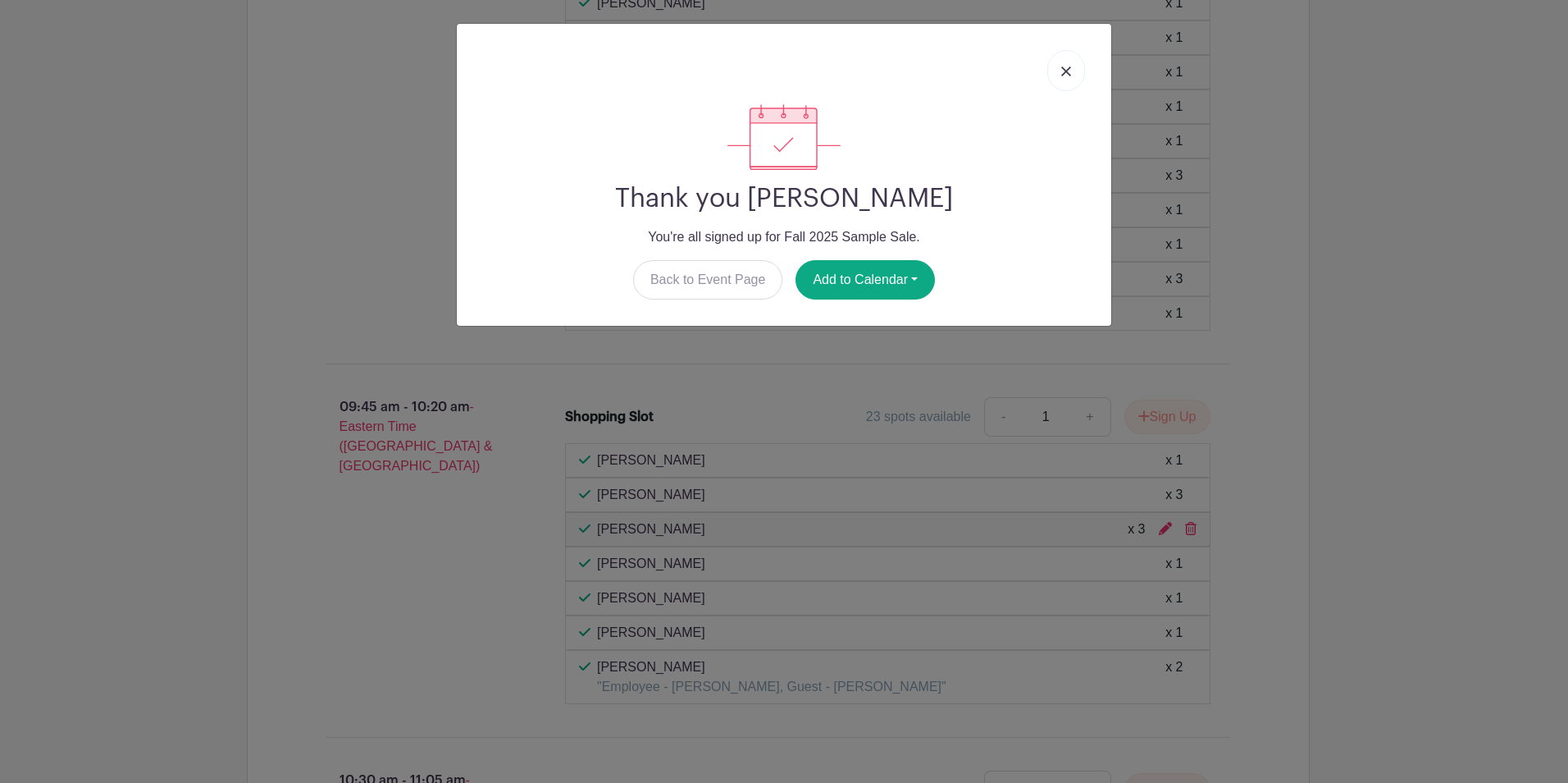
click at [1073, 71] on link at bounding box center [1066, 70] width 37 height 41
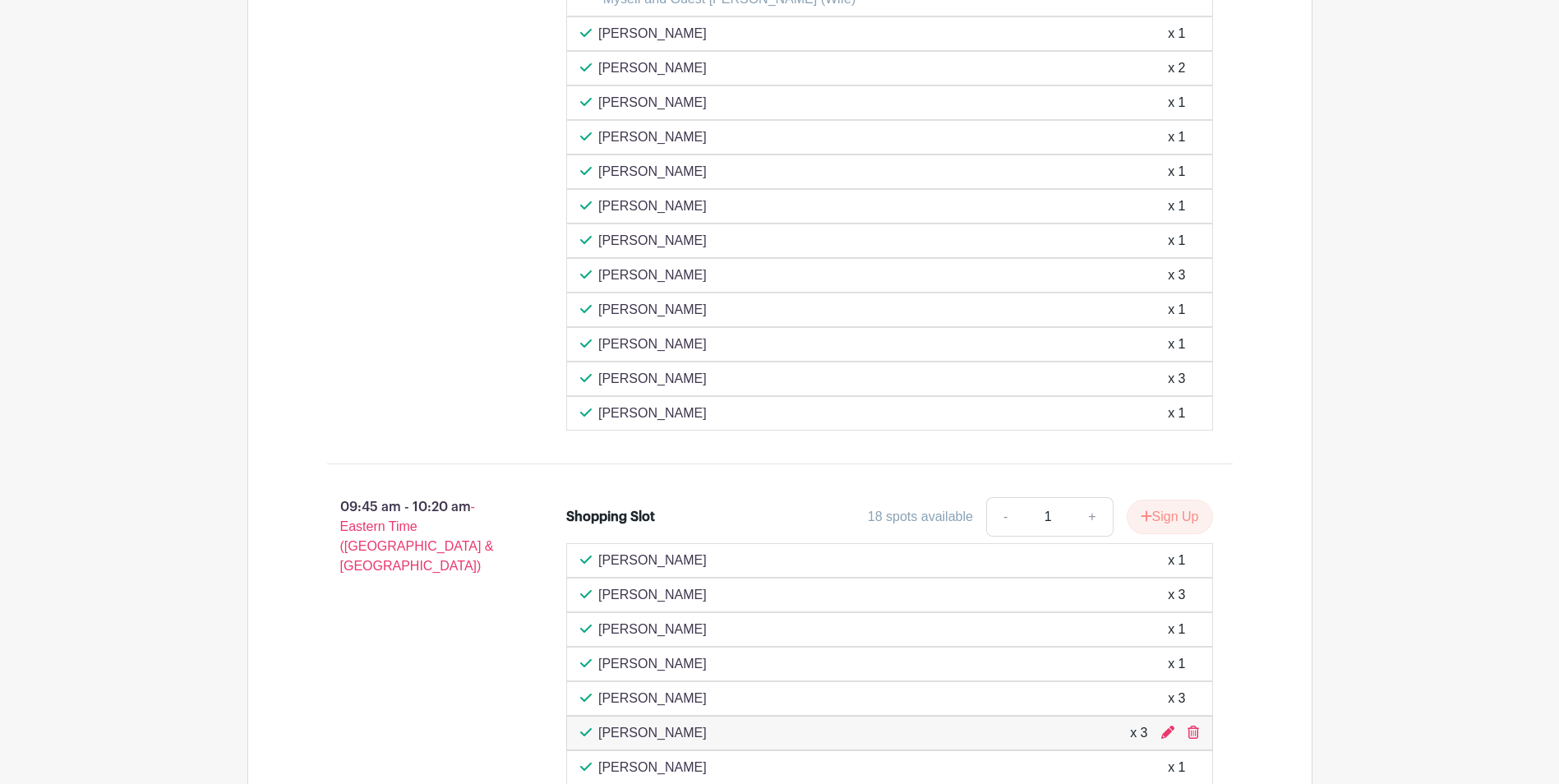
scroll to position [2875, 0]
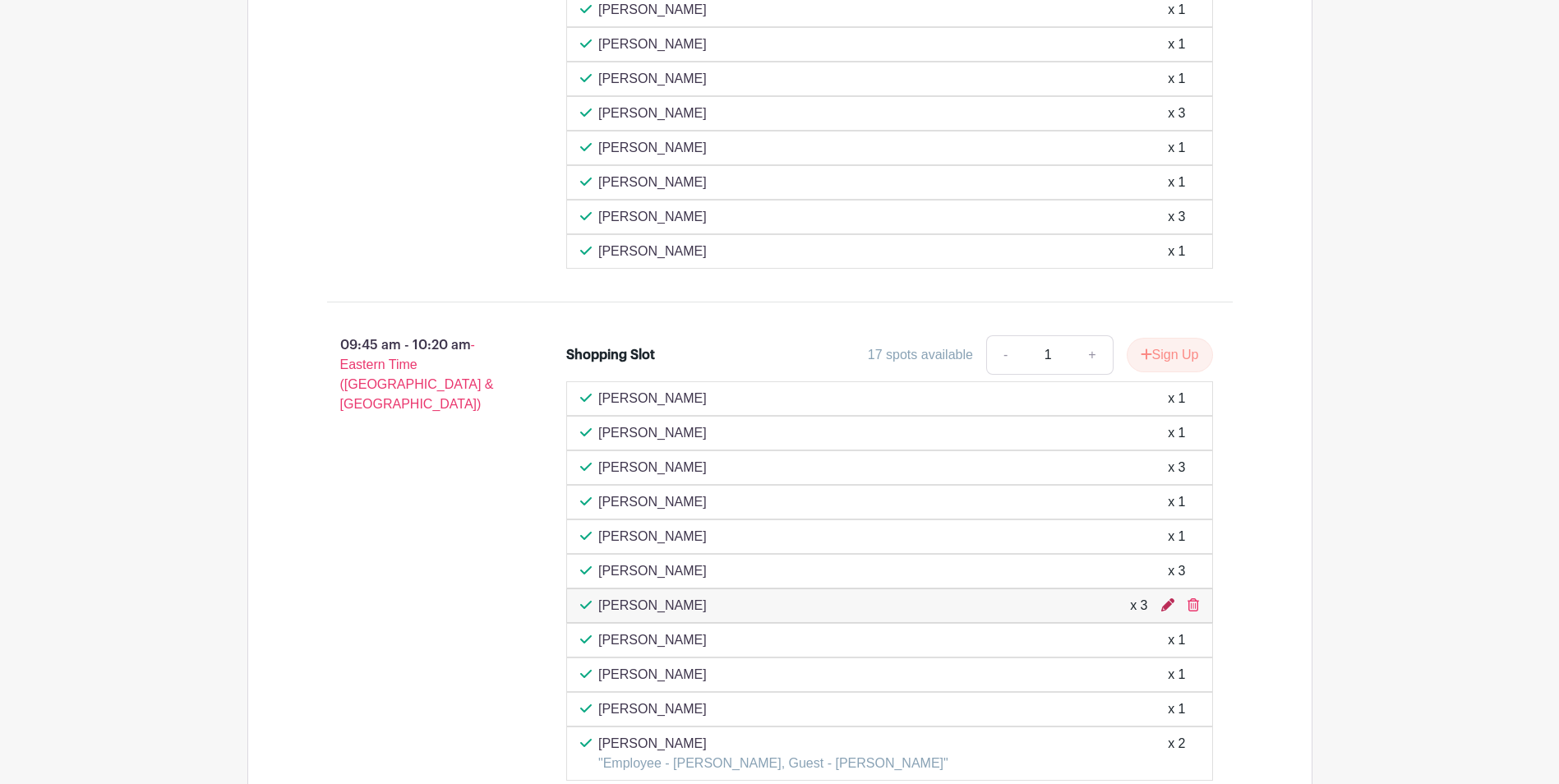
click at [1167, 598] on icon at bounding box center [1167, 604] width 13 height 13
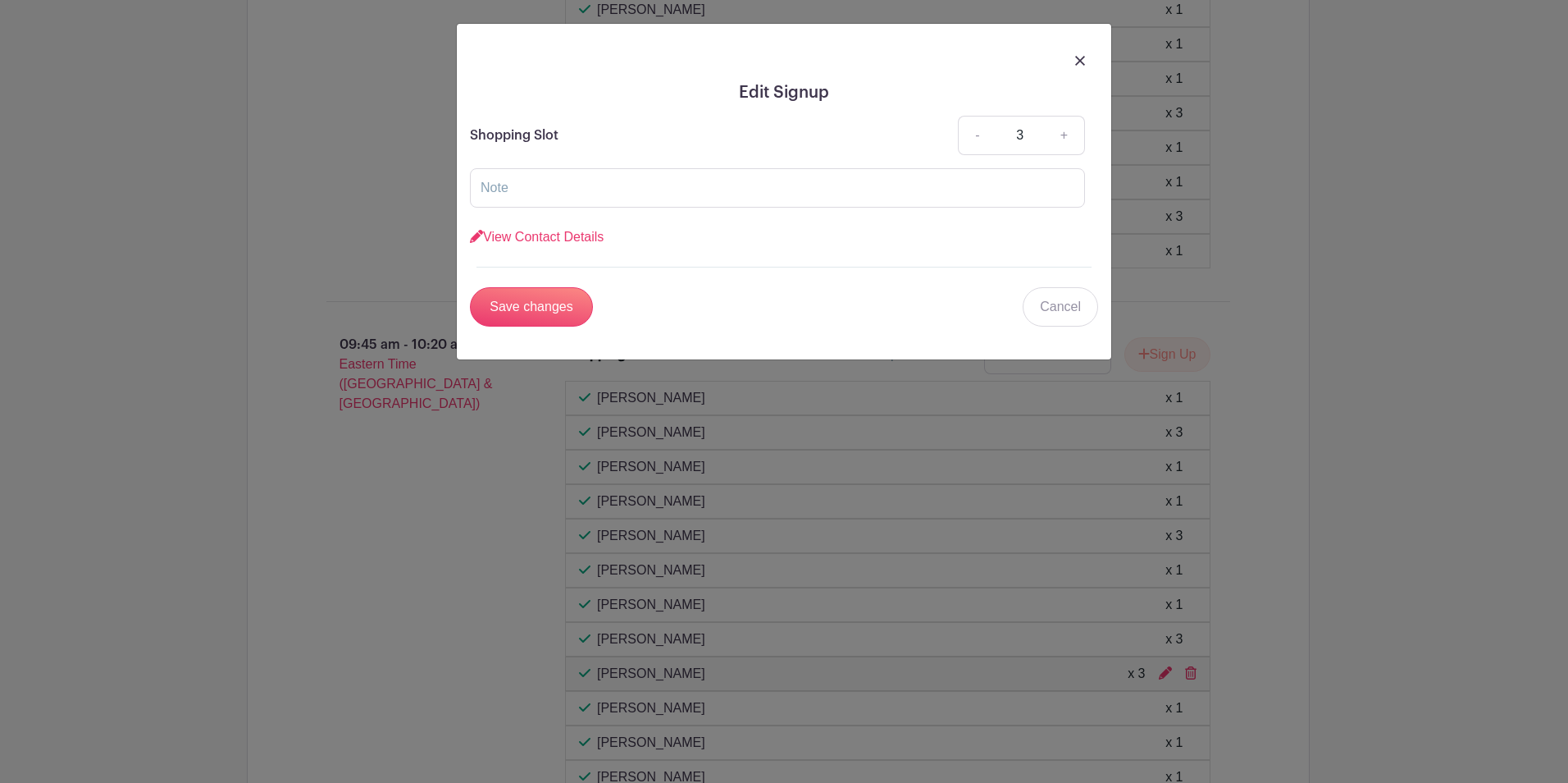
click at [1082, 61] on img at bounding box center [1079, 60] width 10 height 10
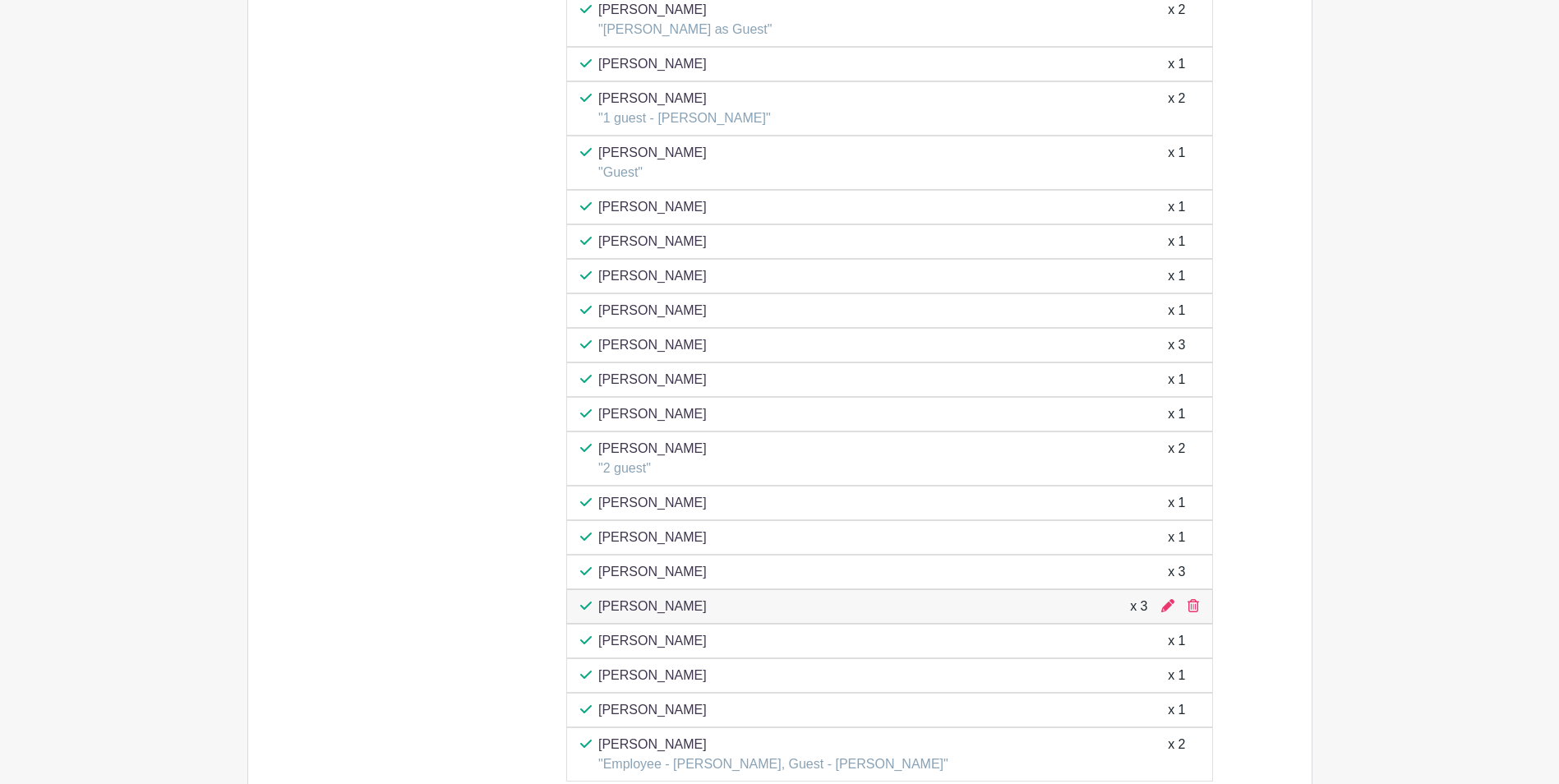
scroll to position [3451, 0]
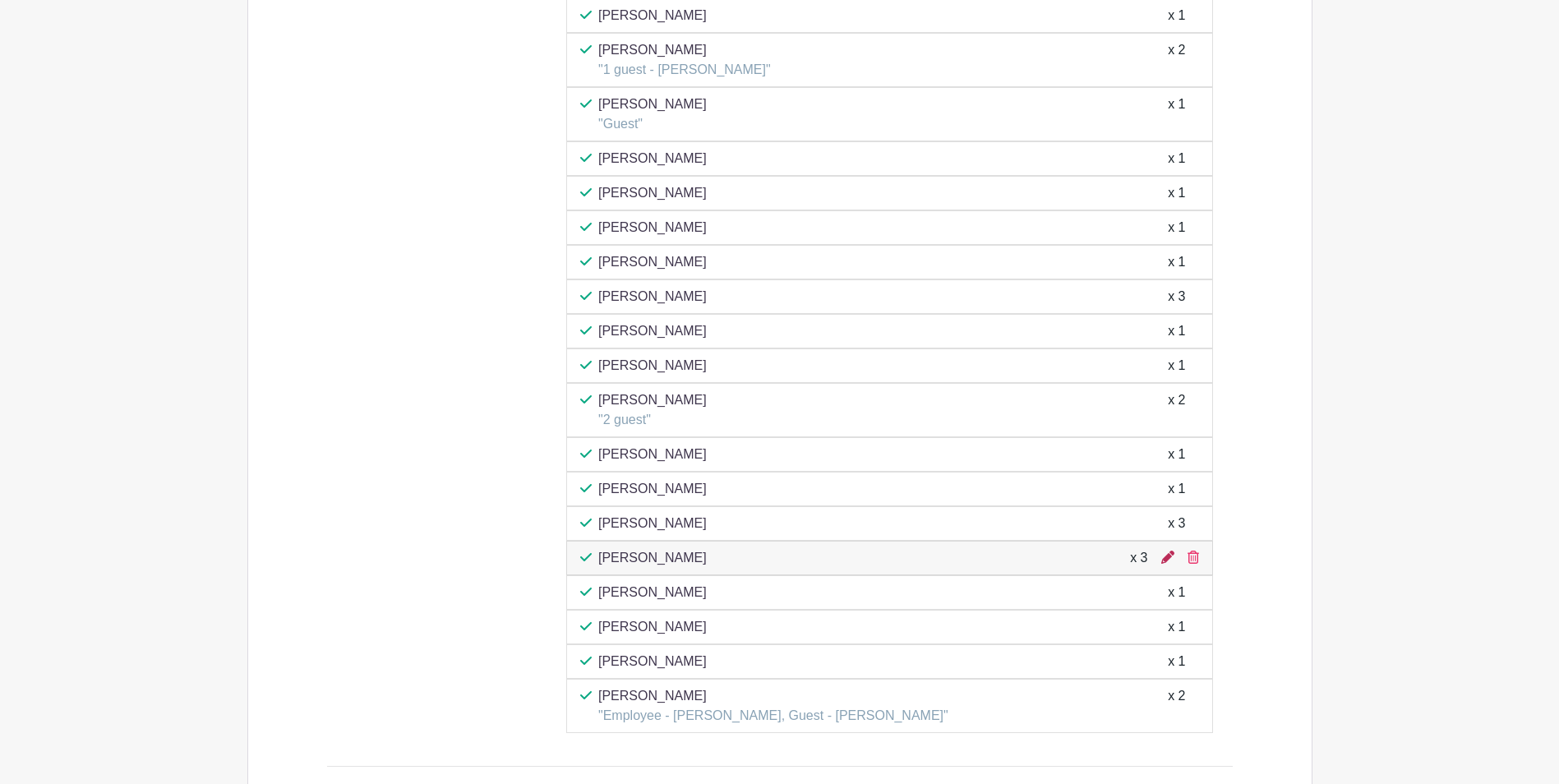
click at [1167, 551] on icon at bounding box center [1167, 557] width 13 height 13
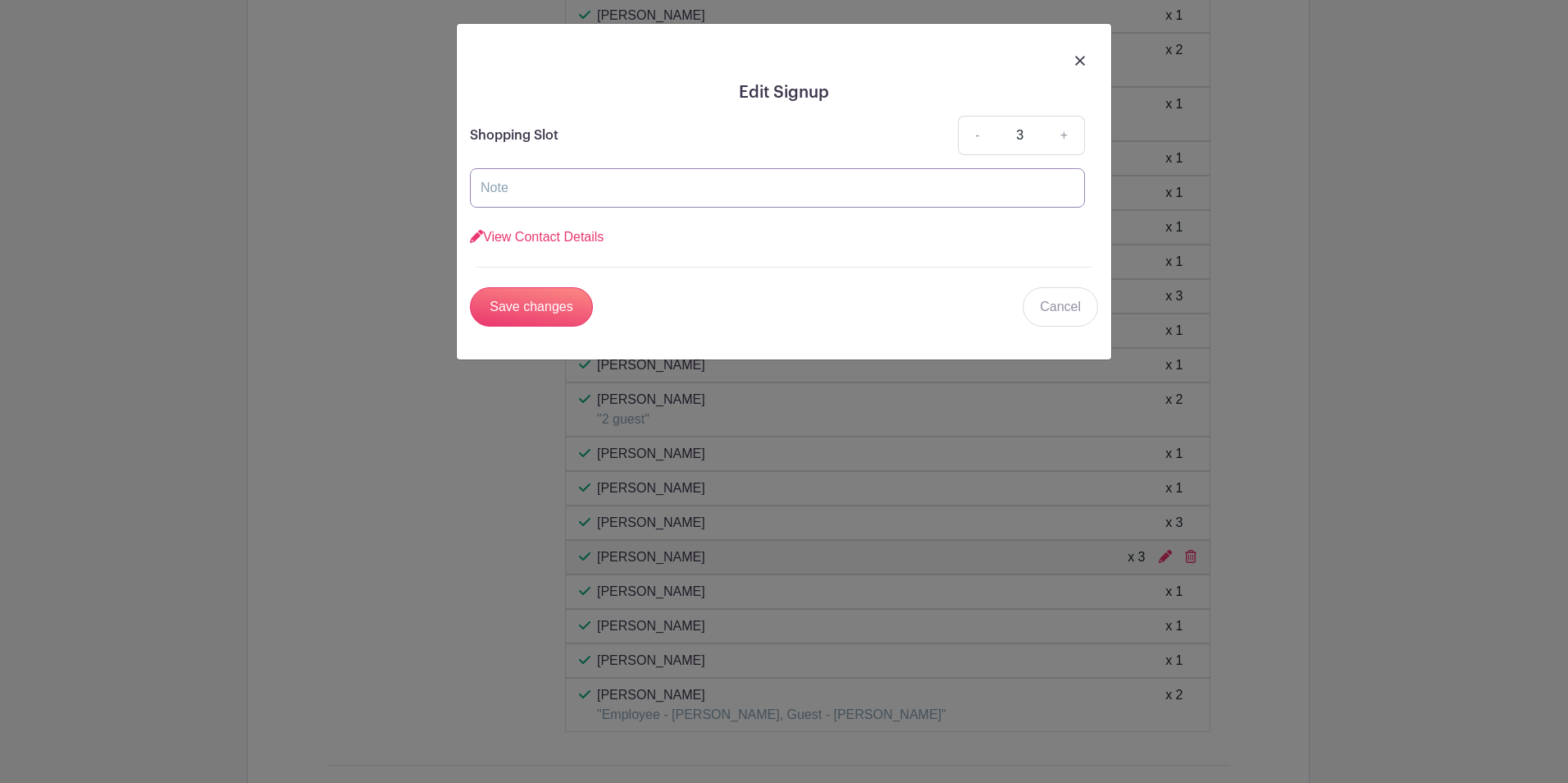
click at [593, 186] on input "text" at bounding box center [777, 188] width 615 height 39
type input "Guests [PERSON_NAME] and [PERSON_NAME]"
click at [569, 307] on input "Save changes" at bounding box center [531, 306] width 123 height 39
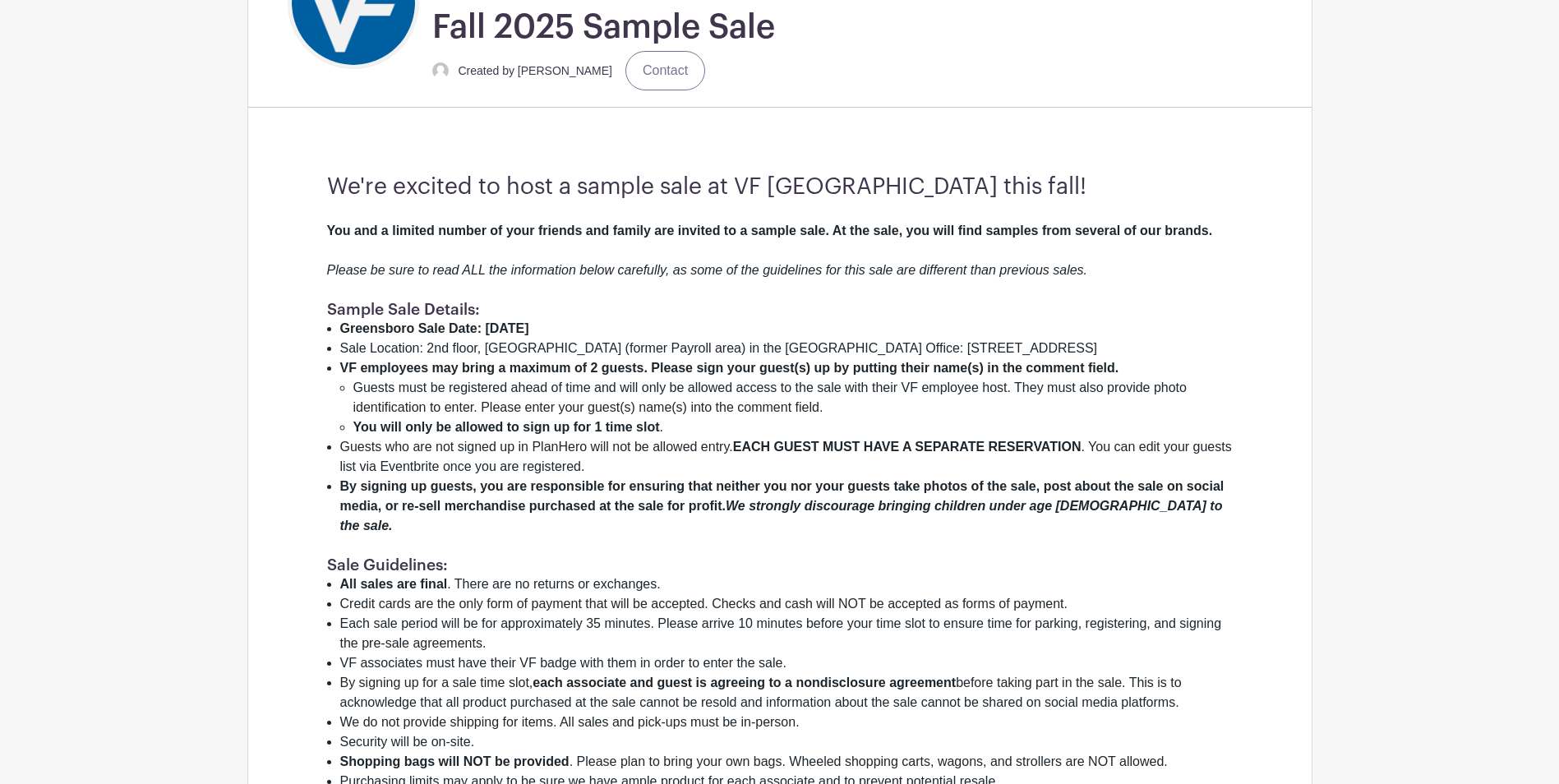
scroll to position [234, 0]
